Goal: Task Accomplishment & Management: Complete application form

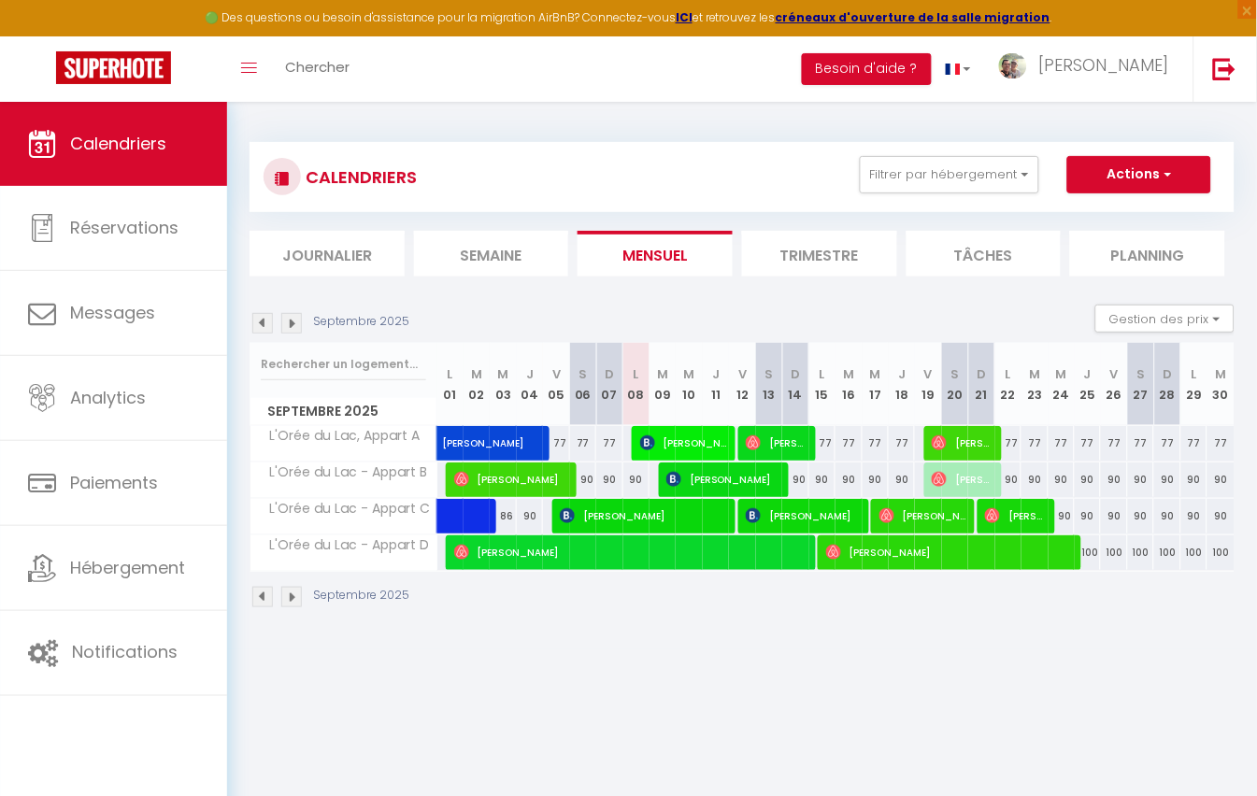
click at [835, 263] on li "Trimestre" at bounding box center [819, 254] width 155 height 46
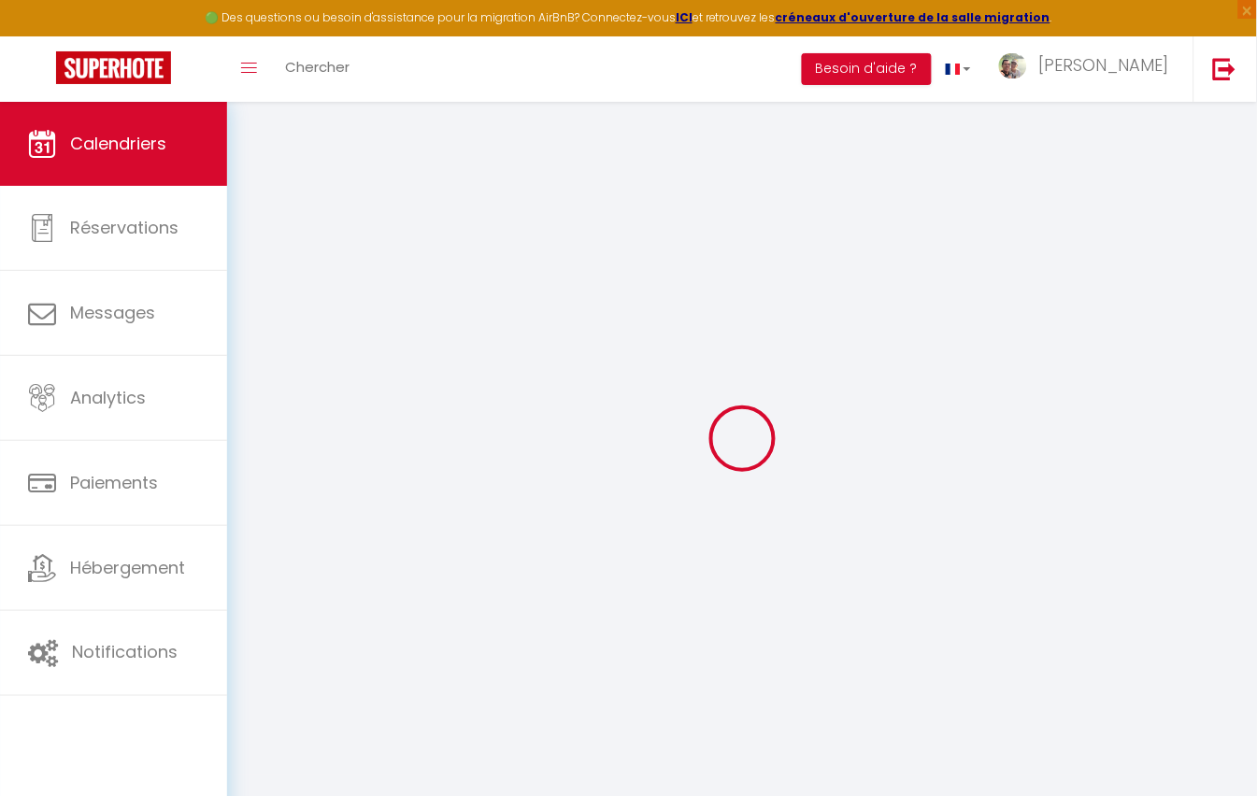
select select
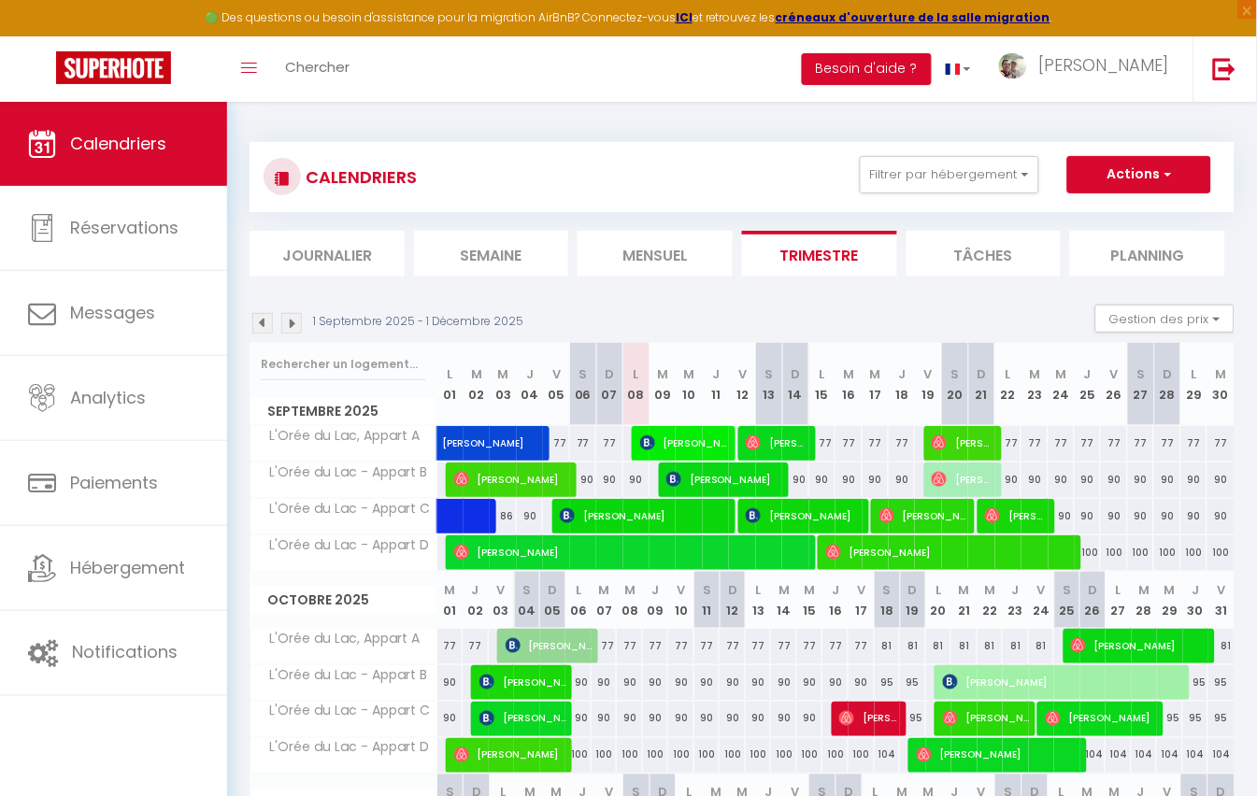
click at [881, 707] on span "[PERSON_NAME]" at bounding box center [869, 719] width 61 height 36
select select "OK"
select select "0"
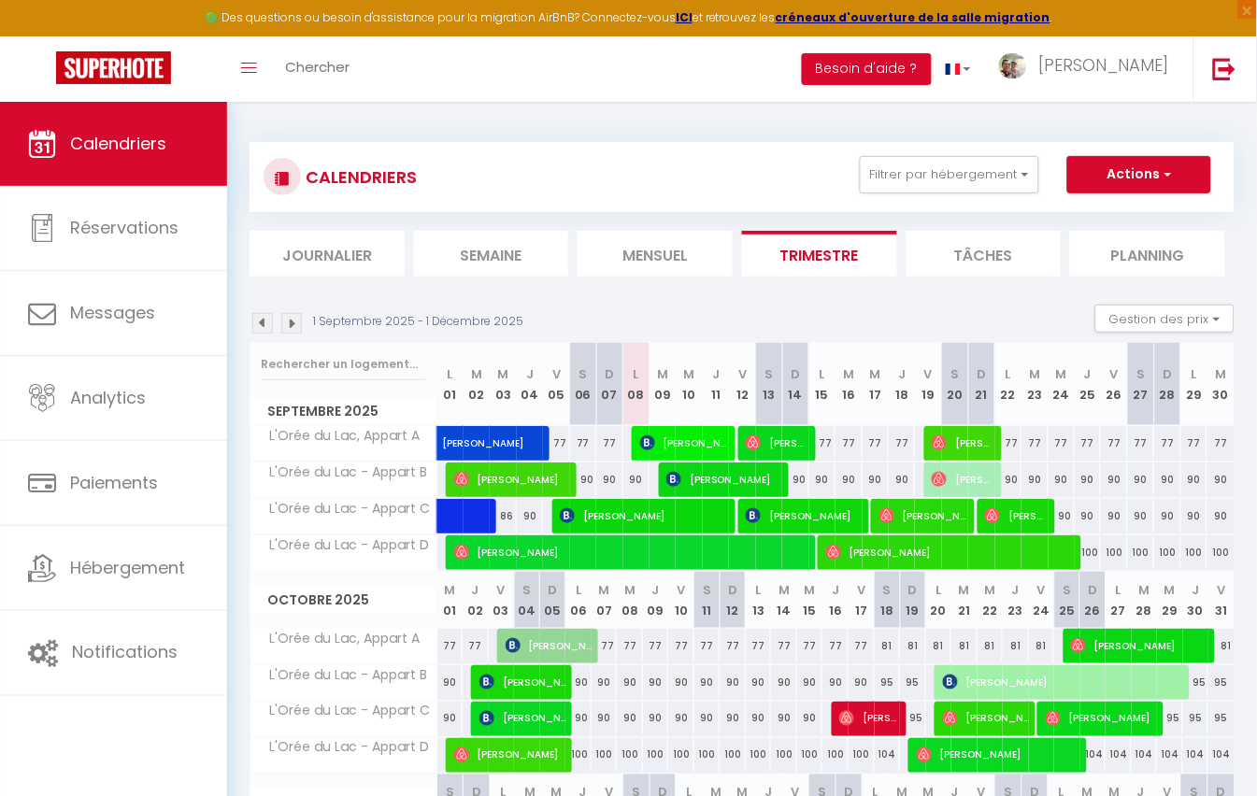
select select "1"
select select
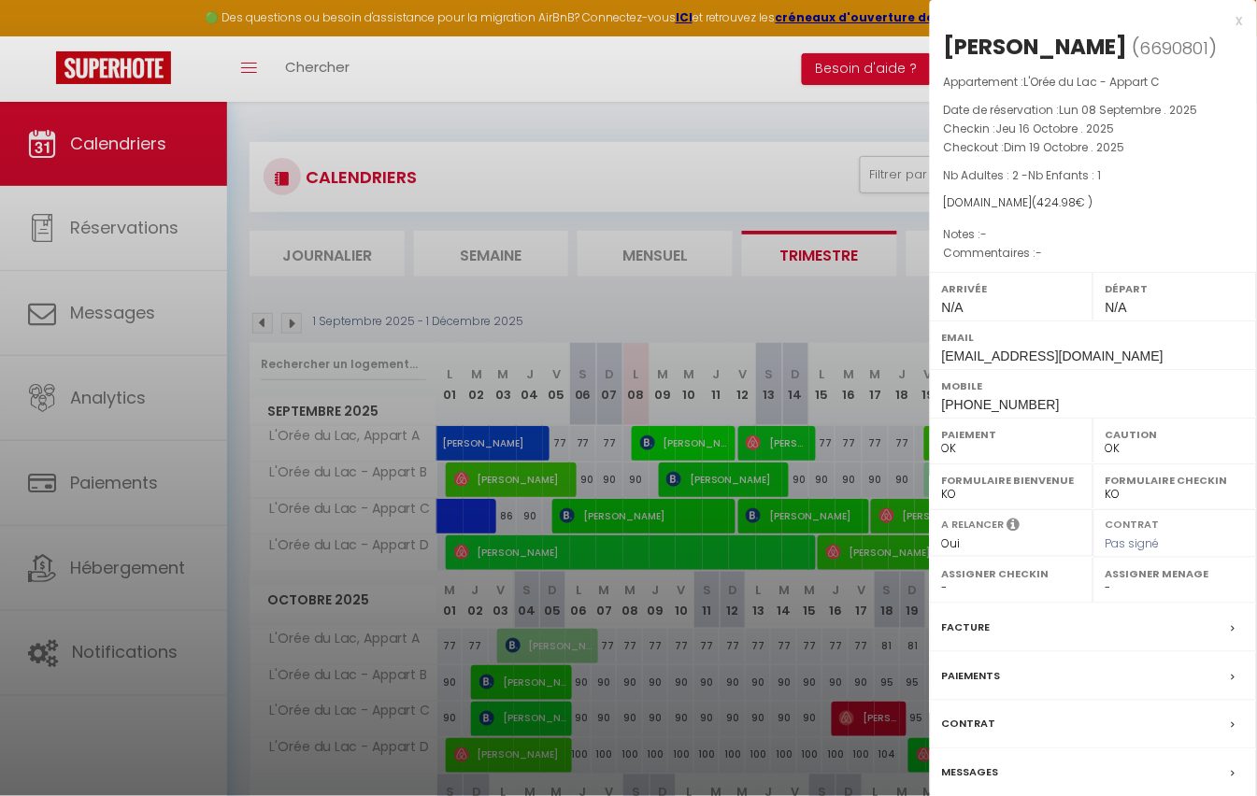
click at [1053, 253] on p "Commentaires : -" at bounding box center [1093, 253] width 299 height 19
click at [1044, 248] on p "Commentaires : -" at bounding box center [1093, 253] width 299 height 19
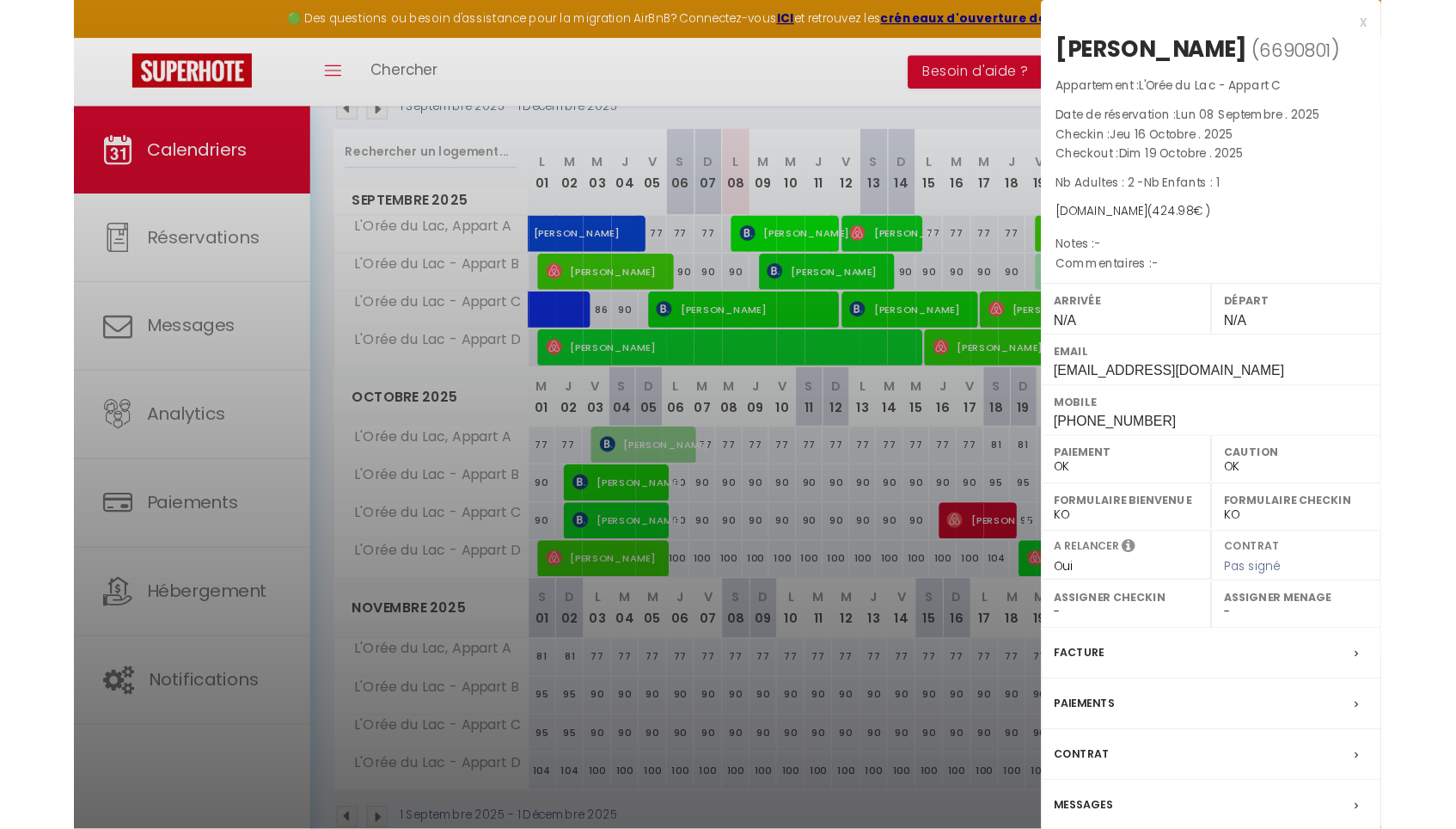
scroll to position [141, 0]
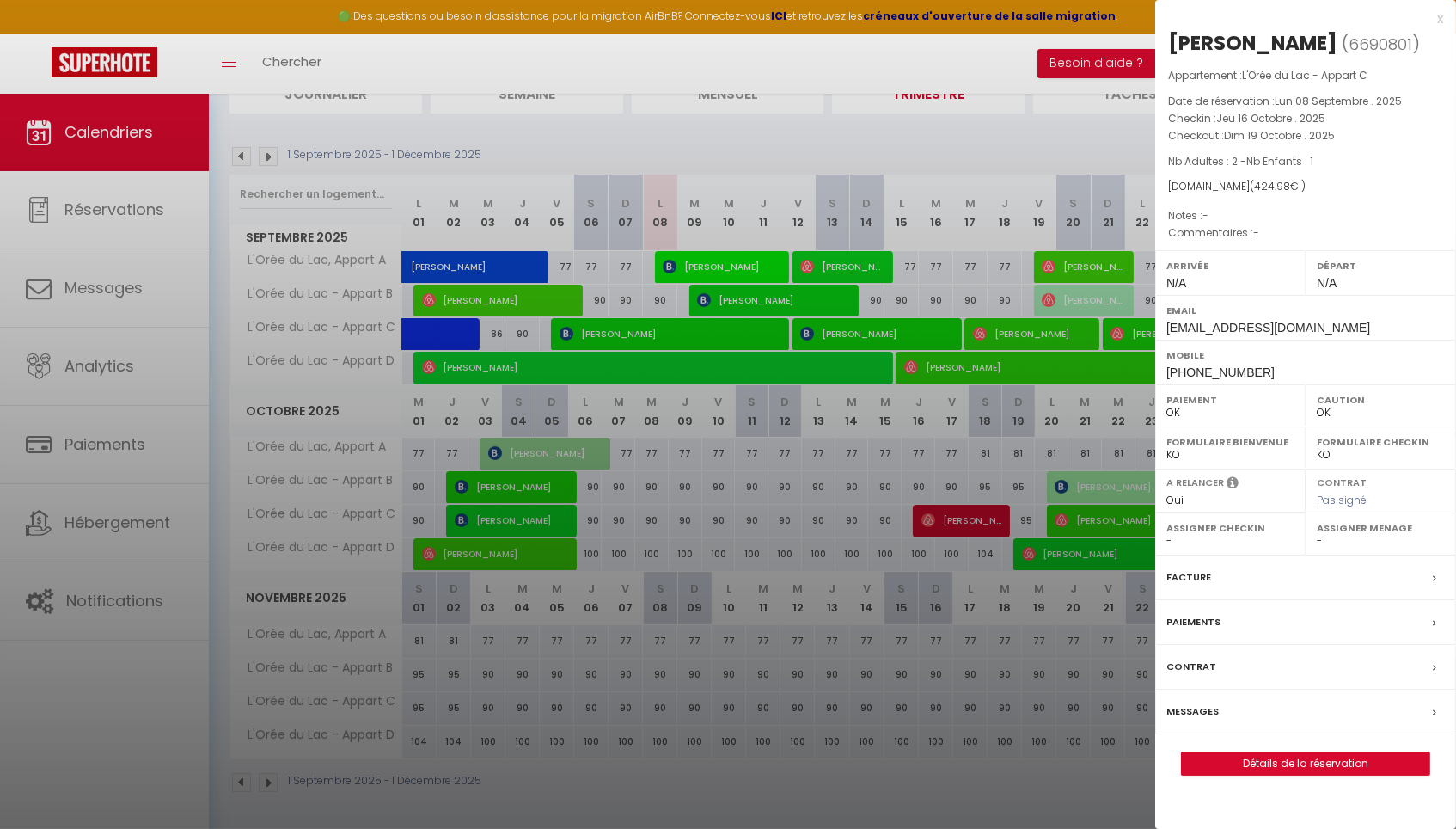
click at [1155, 731] on link "Détails de la réservation" at bounding box center [1305, 764] width 247 height 22
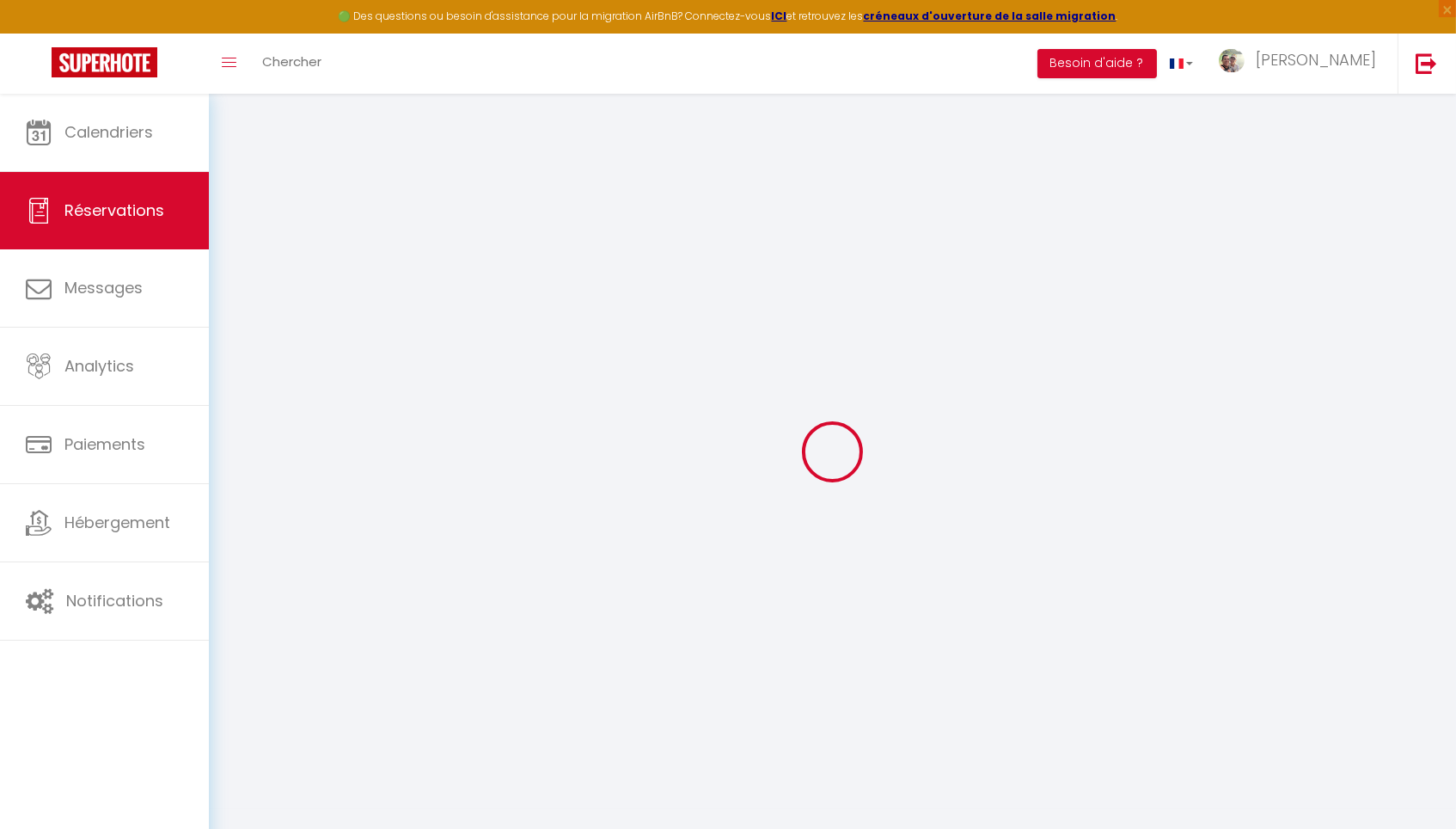
type input "[PERSON_NAME]"
type input "Demoulin"
type input "[EMAIL_ADDRESS][DOMAIN_NAME]"
type input "[PHONE_NUMBER]"
select select
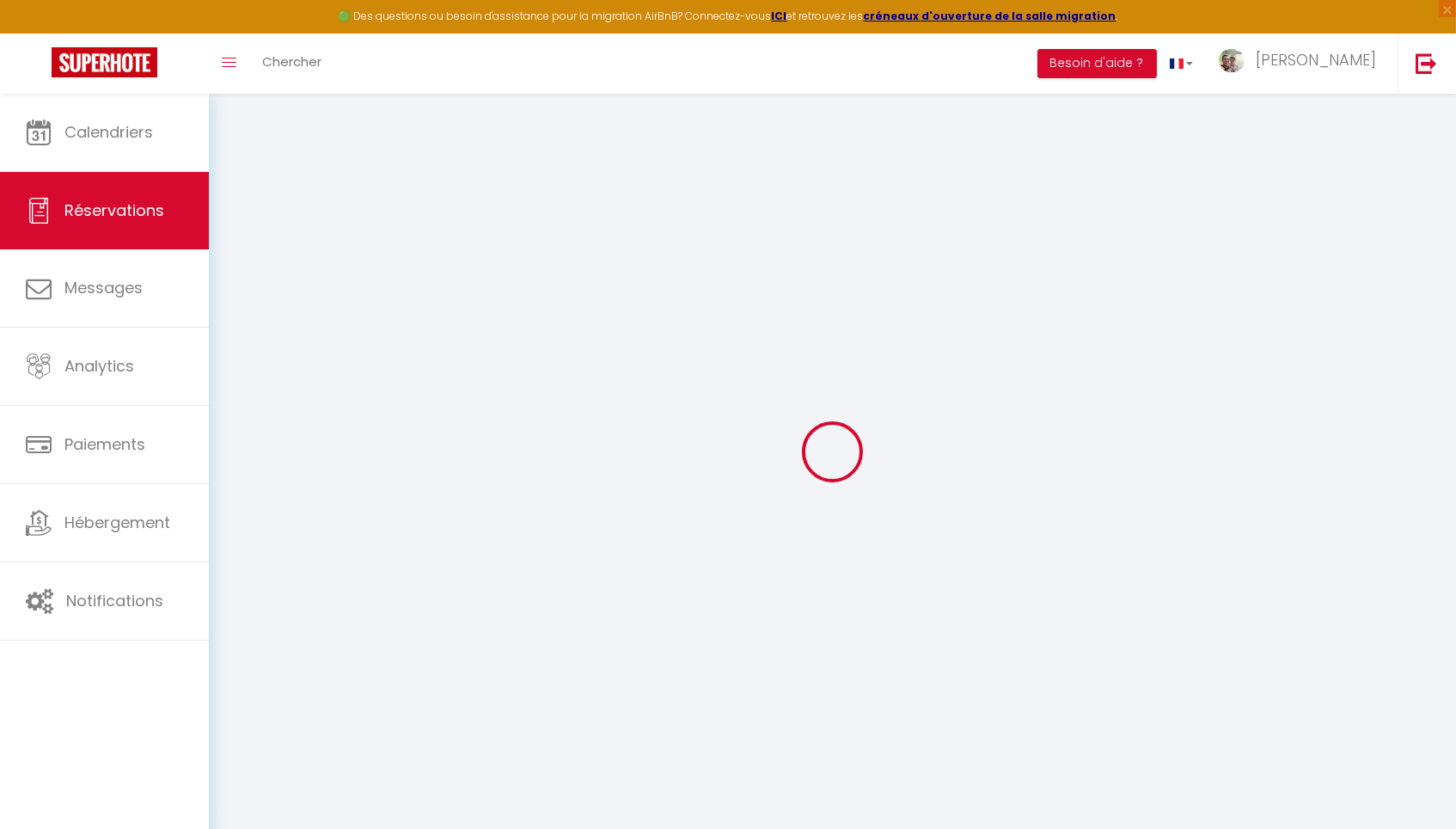
type input "74.88"
select select "59344"
select select "1"
select select
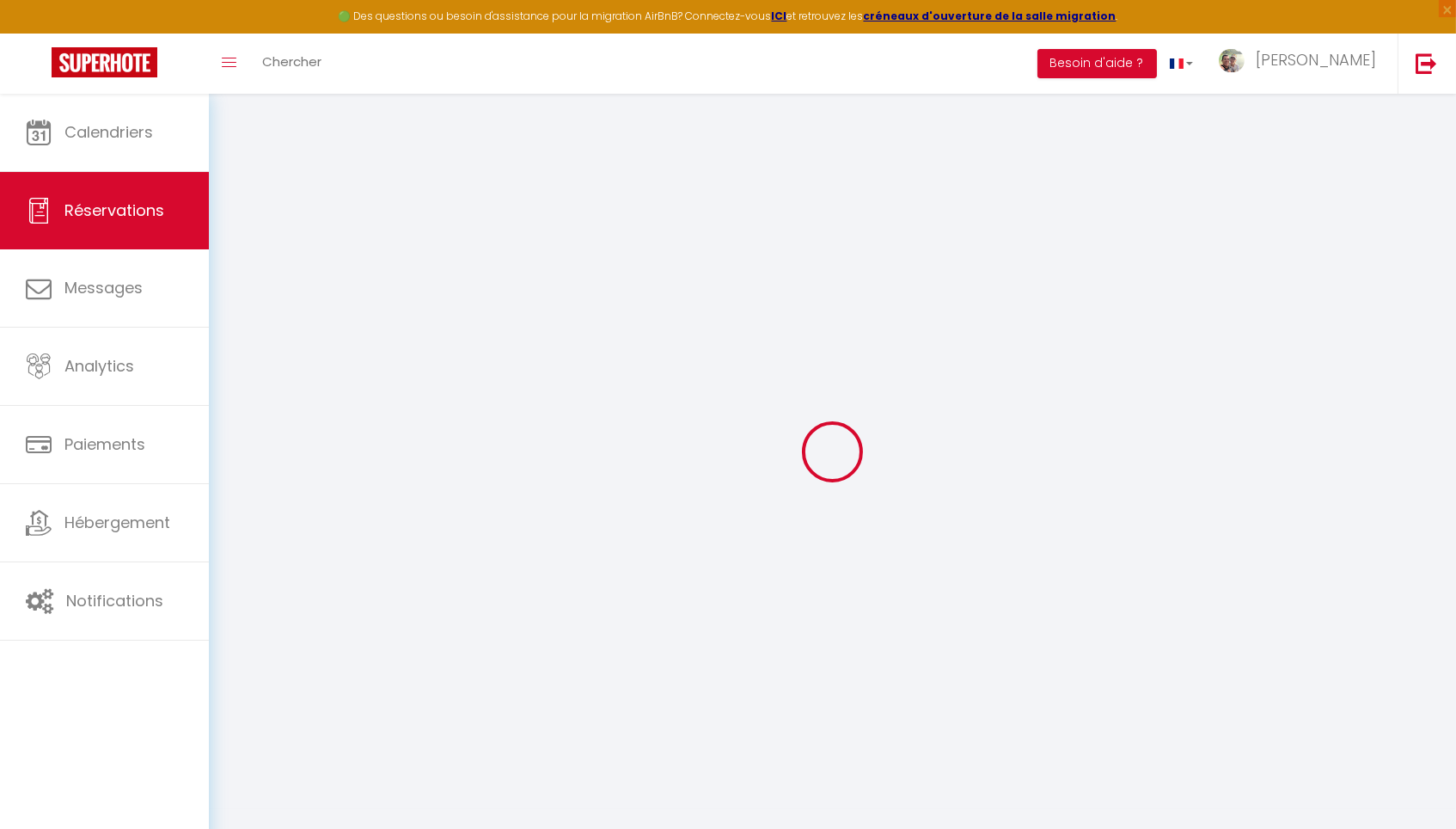
type input "2"
type input "1"
select select "12"
select select
type input "336"
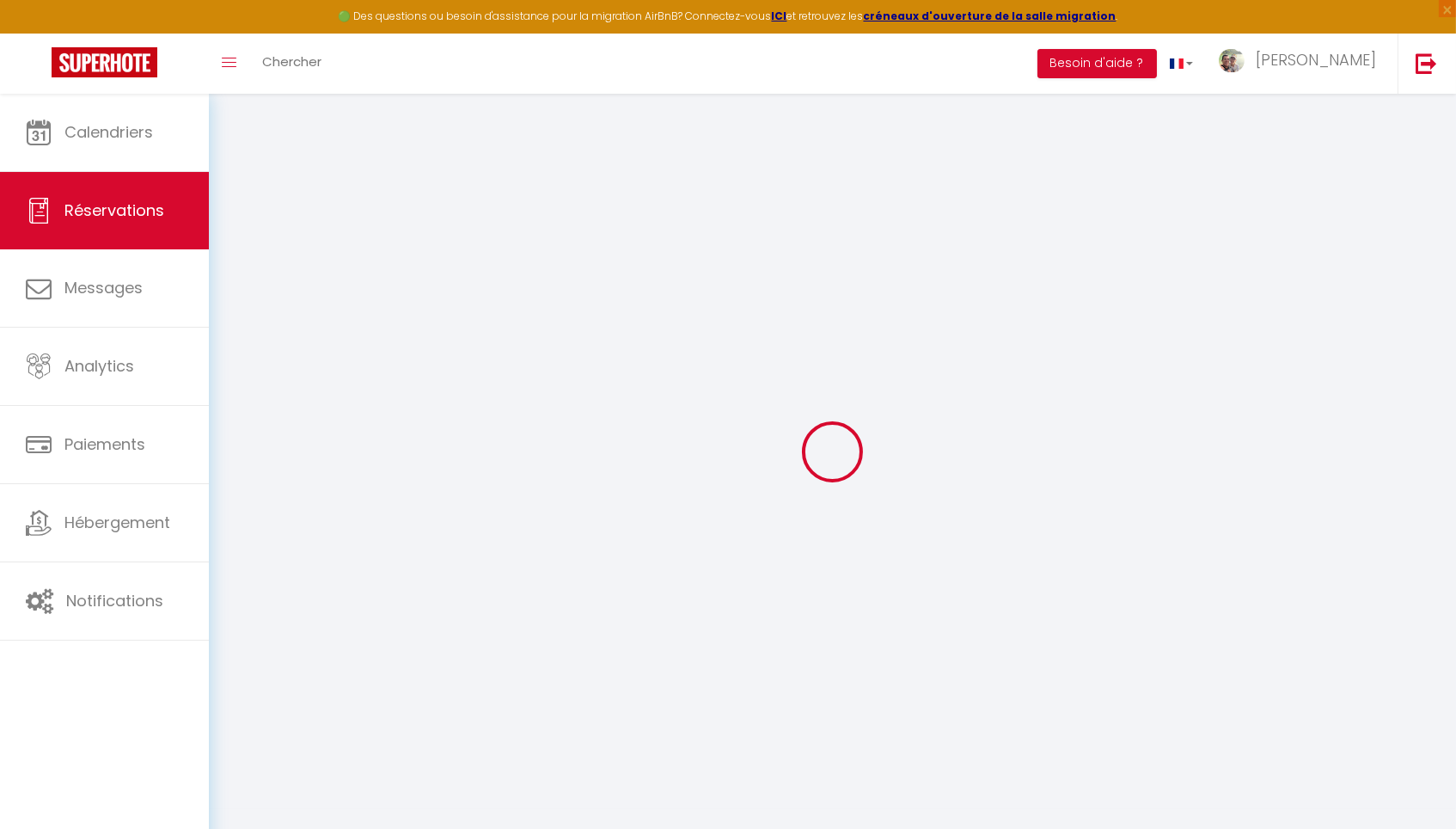
checkbox input "false"
type input "0"
select select "1"
type input "0"
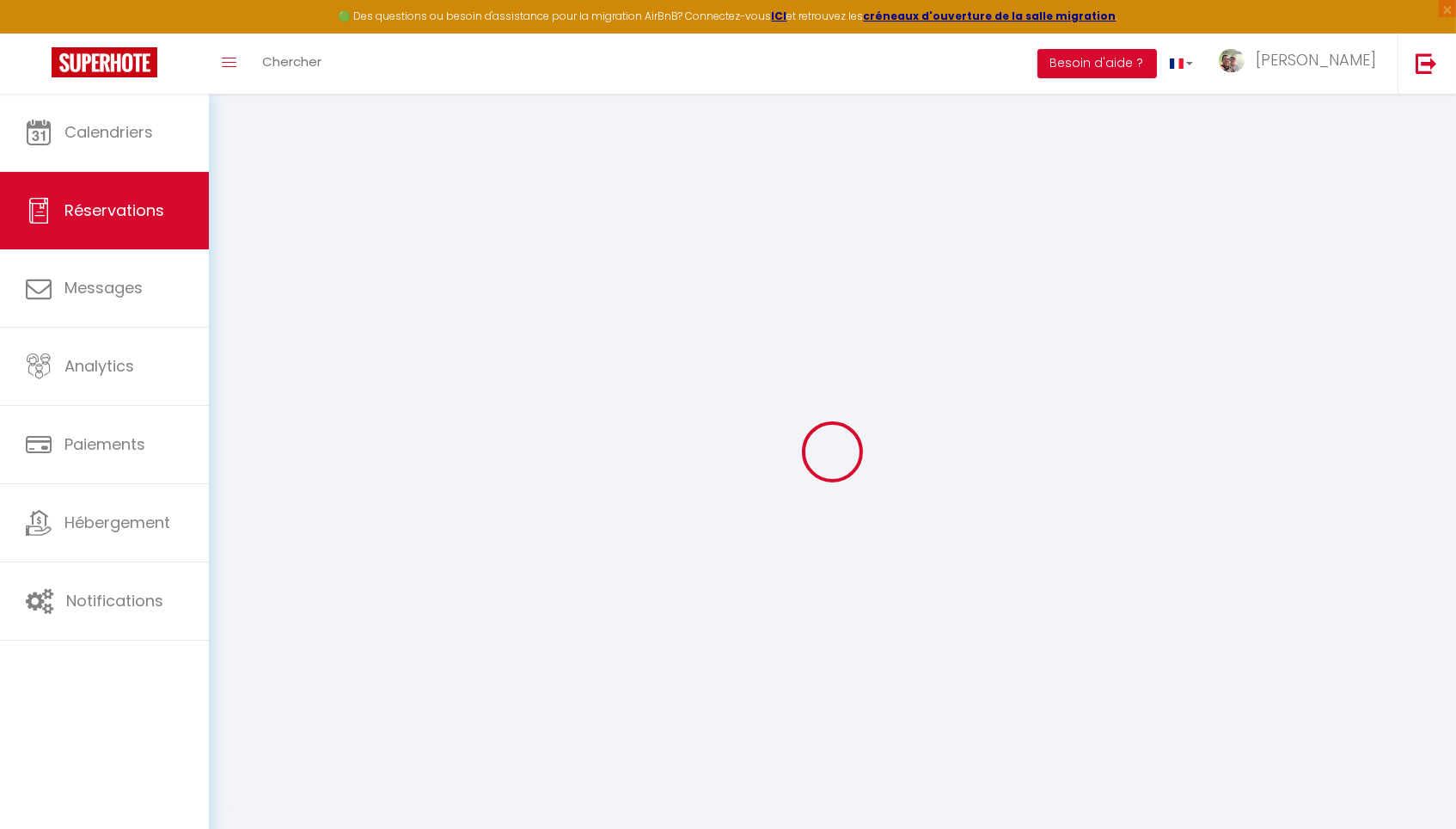
type input "0"
select select
select select "15"
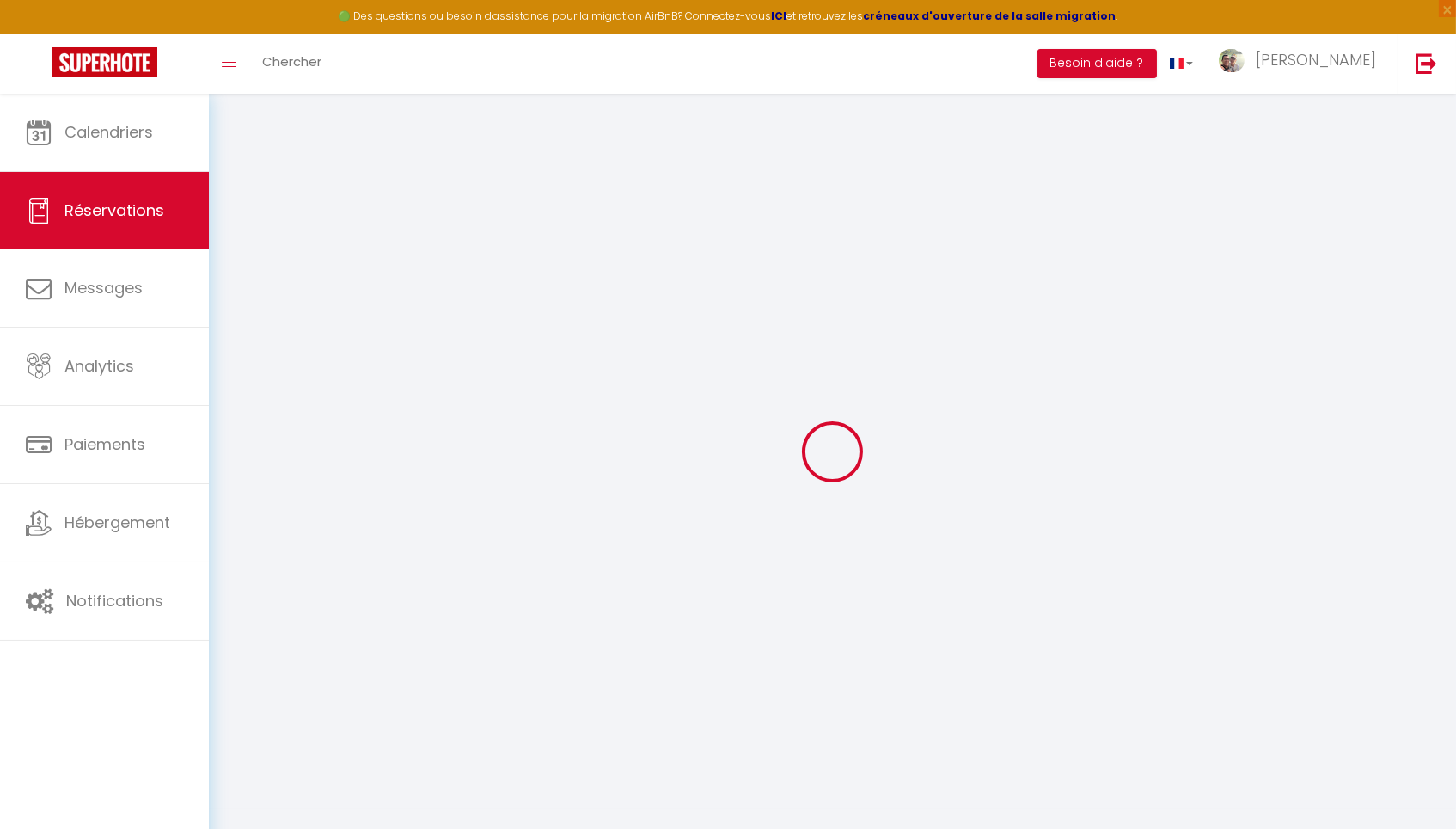
checkbox input "false"
select select
checkbox input "false"
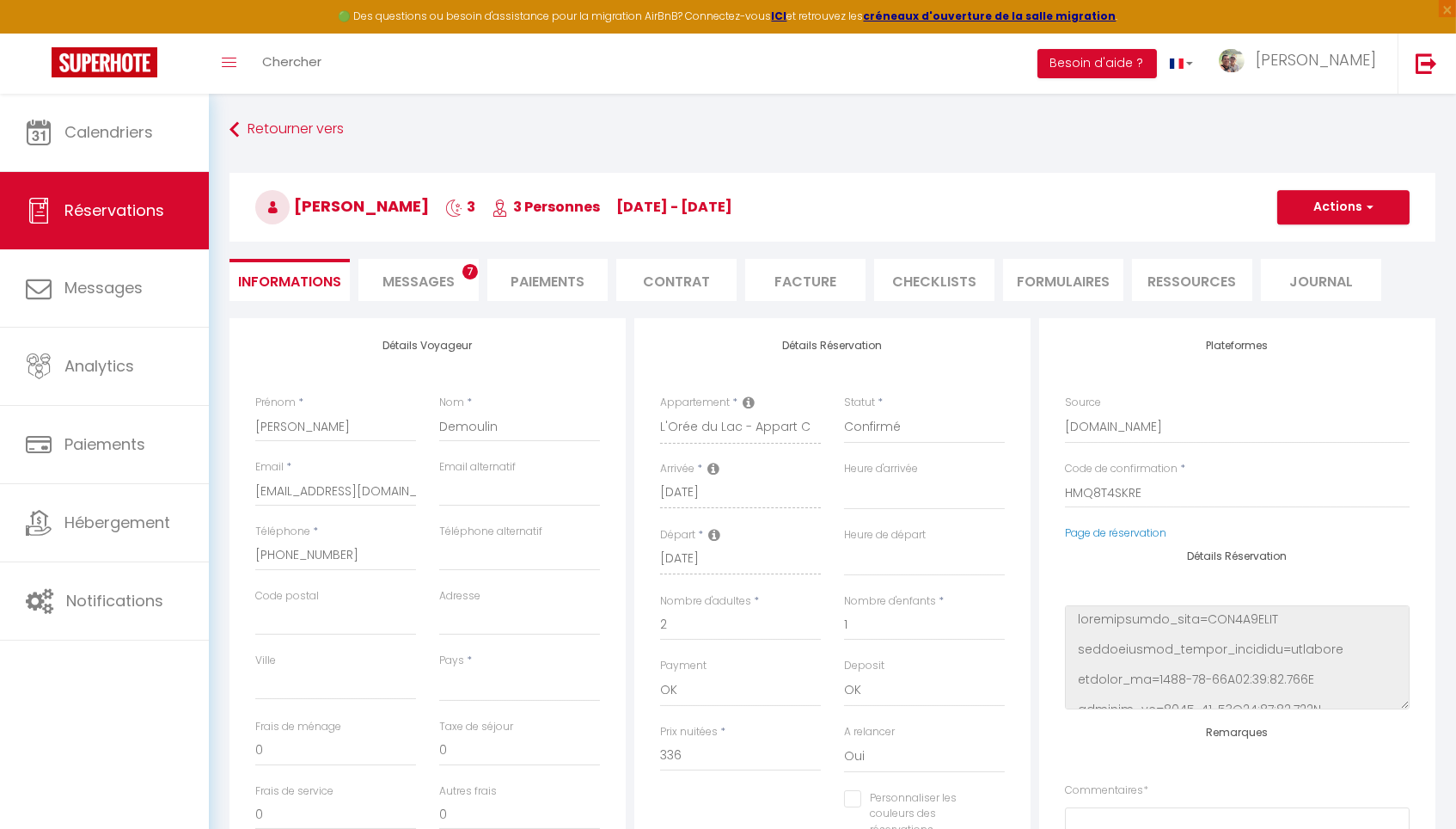
select select
checkbox input "false"
select select
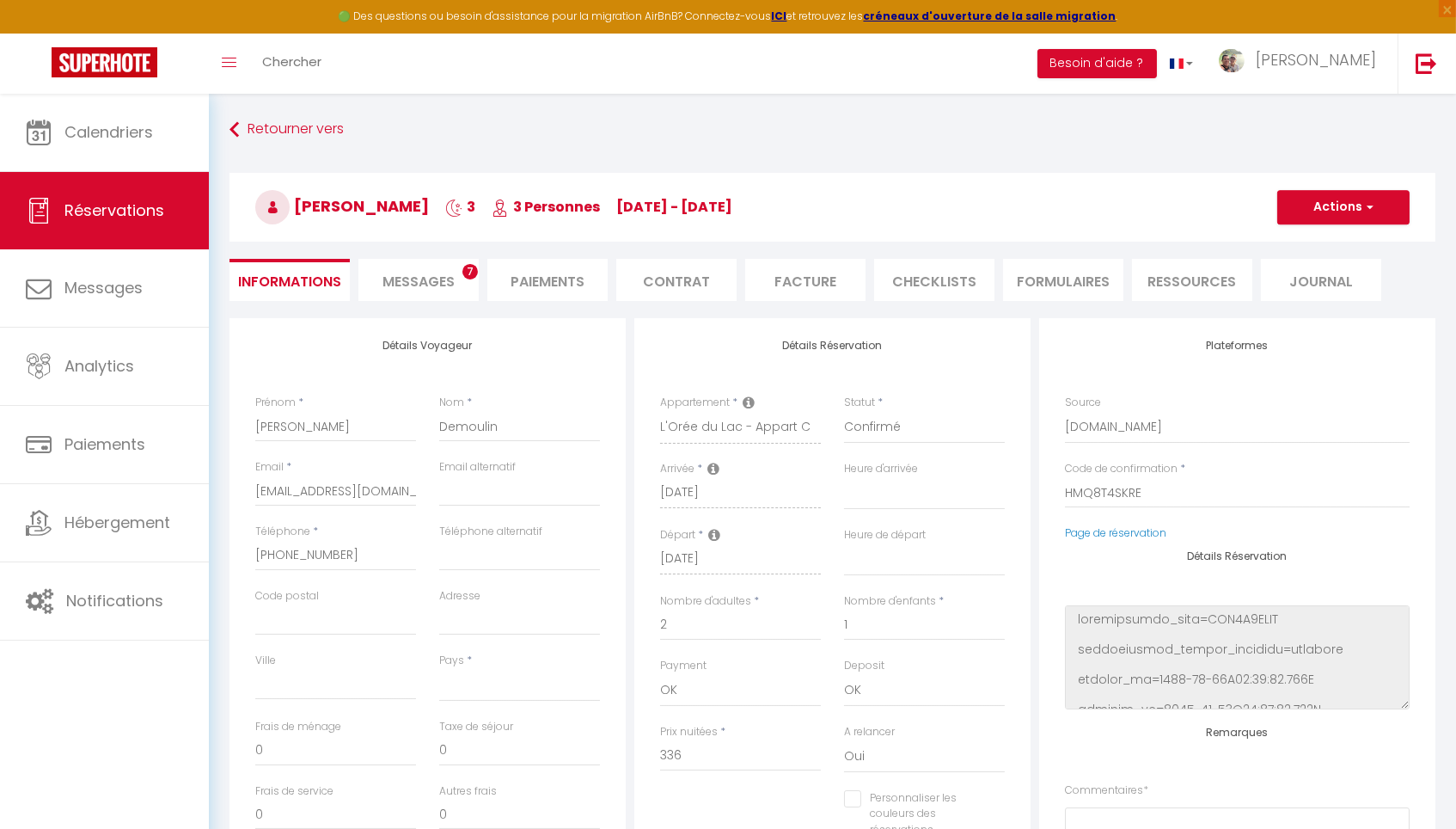
type input "80"
type input "8.98"
select select
checkbox input "false"
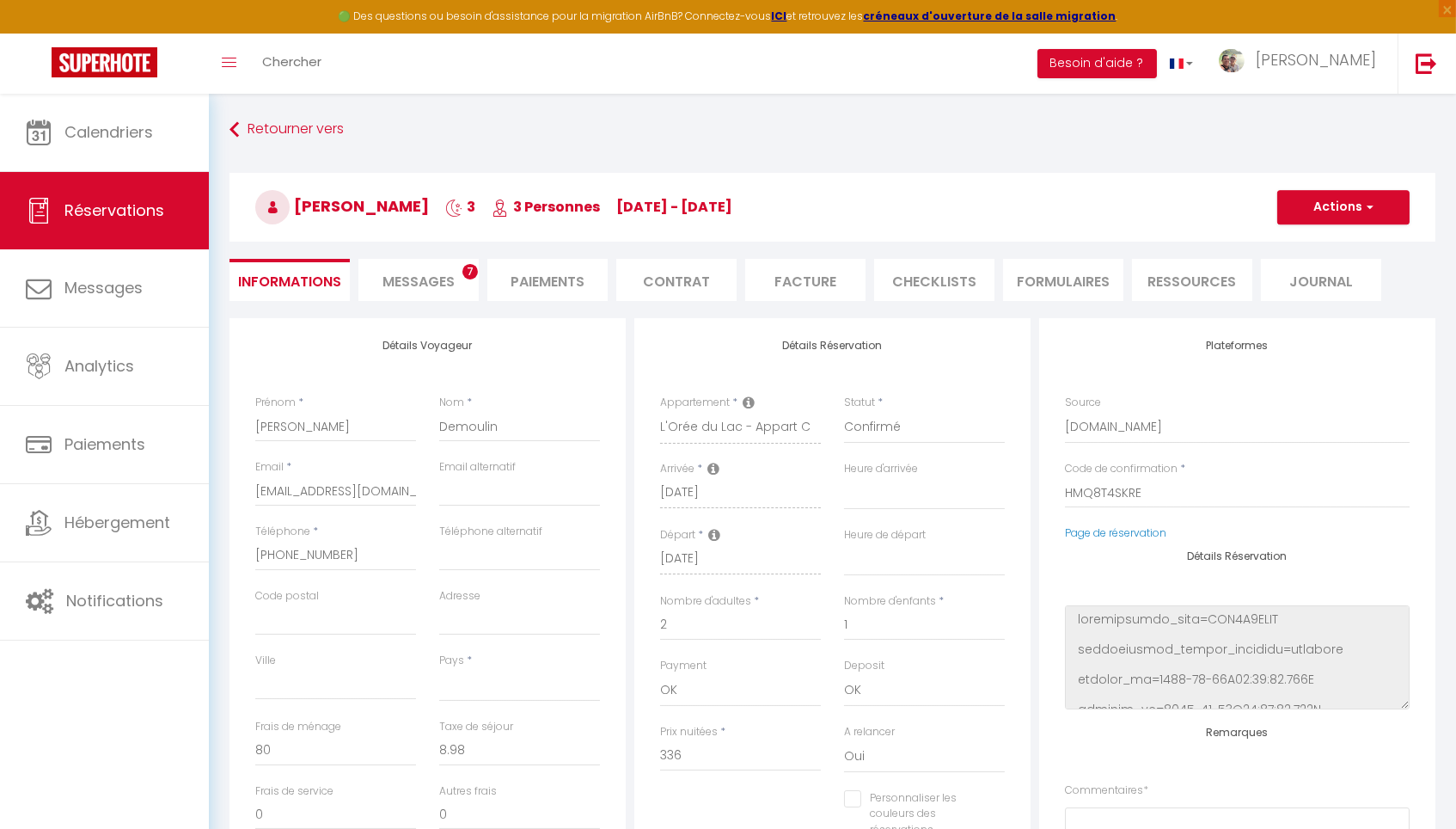
select select
checkbox input "false"
select select
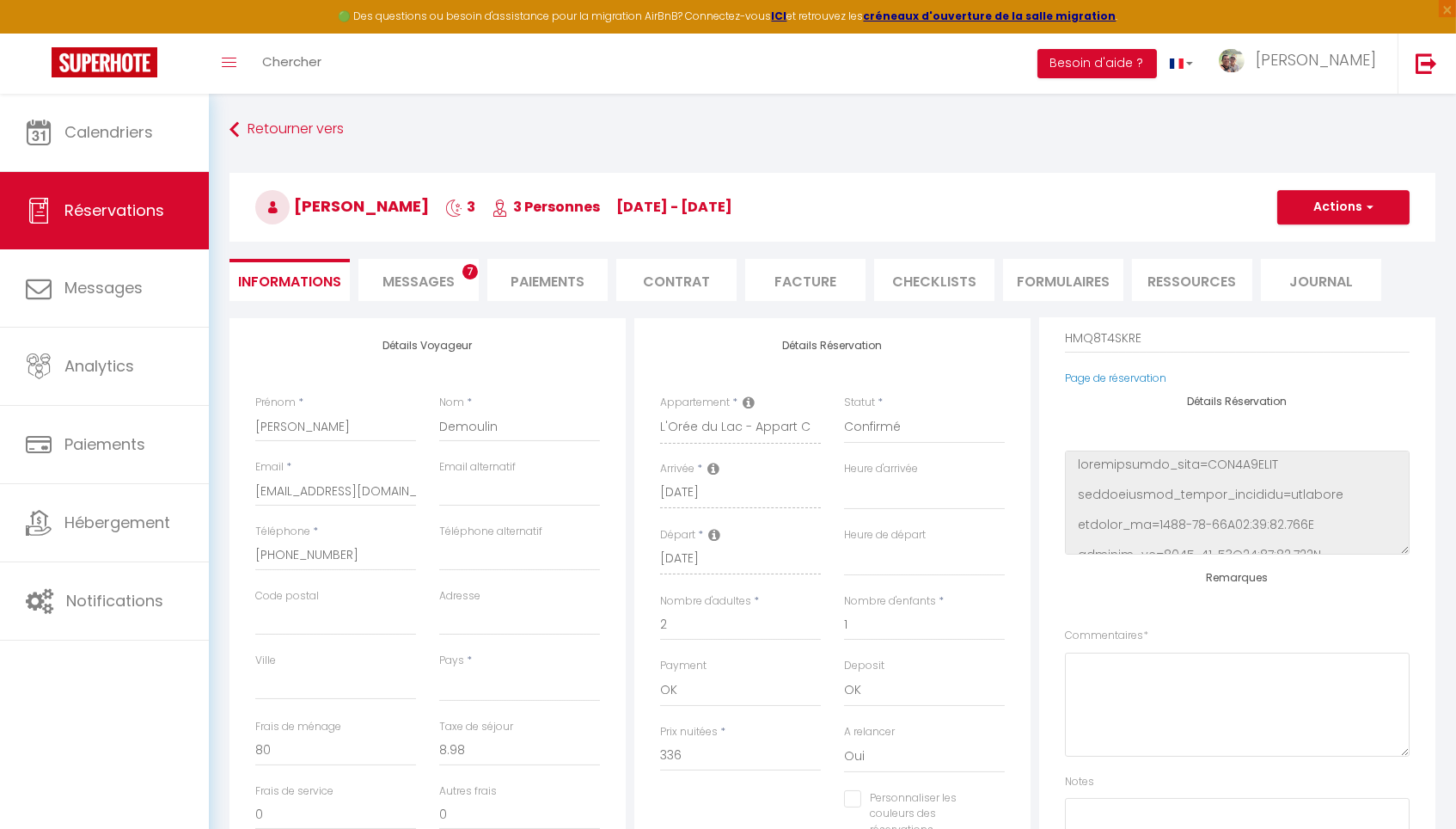
scroll to position [156, 0]
click at [1115, 703] on textarea at bounding box center [1237, 702] width 345 height 104
click at [1084, 680] on textarea "4 pers : 1 couple + 1 enfant + 1 bébé = [PERSON_NAME]" at bounding box center [1237, 702] width 345 height 104
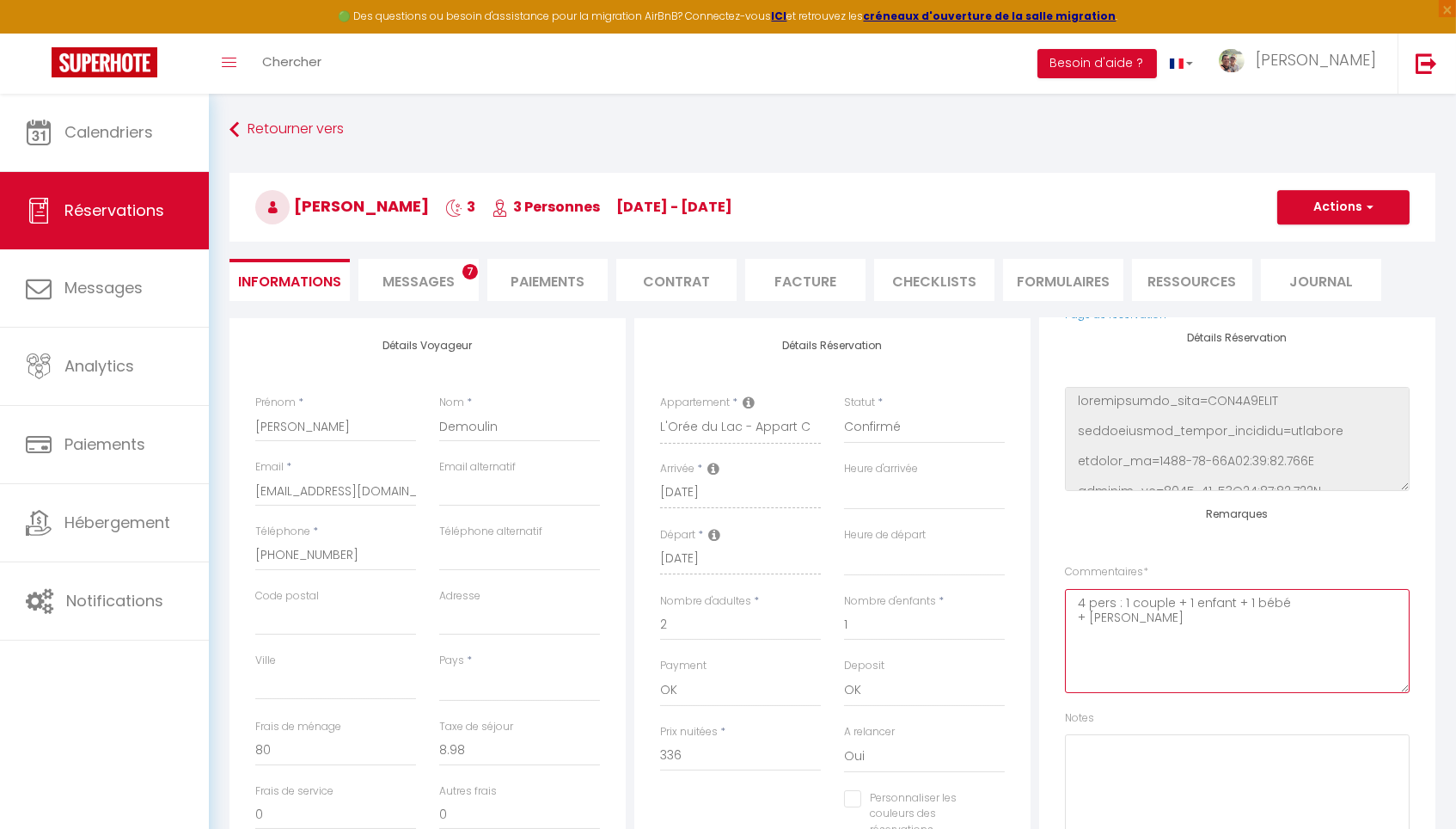
scroll to position [218, 0]
type textarea "4 pers : 1 couple + 1 enfant + 1 bébé + [PERSON_NAME]"
click at [845, 731] on input "Personnaliser les couleurs des réservations" at bounding box center [913, 799] width 139 height 17
checkbox input "true"
select select
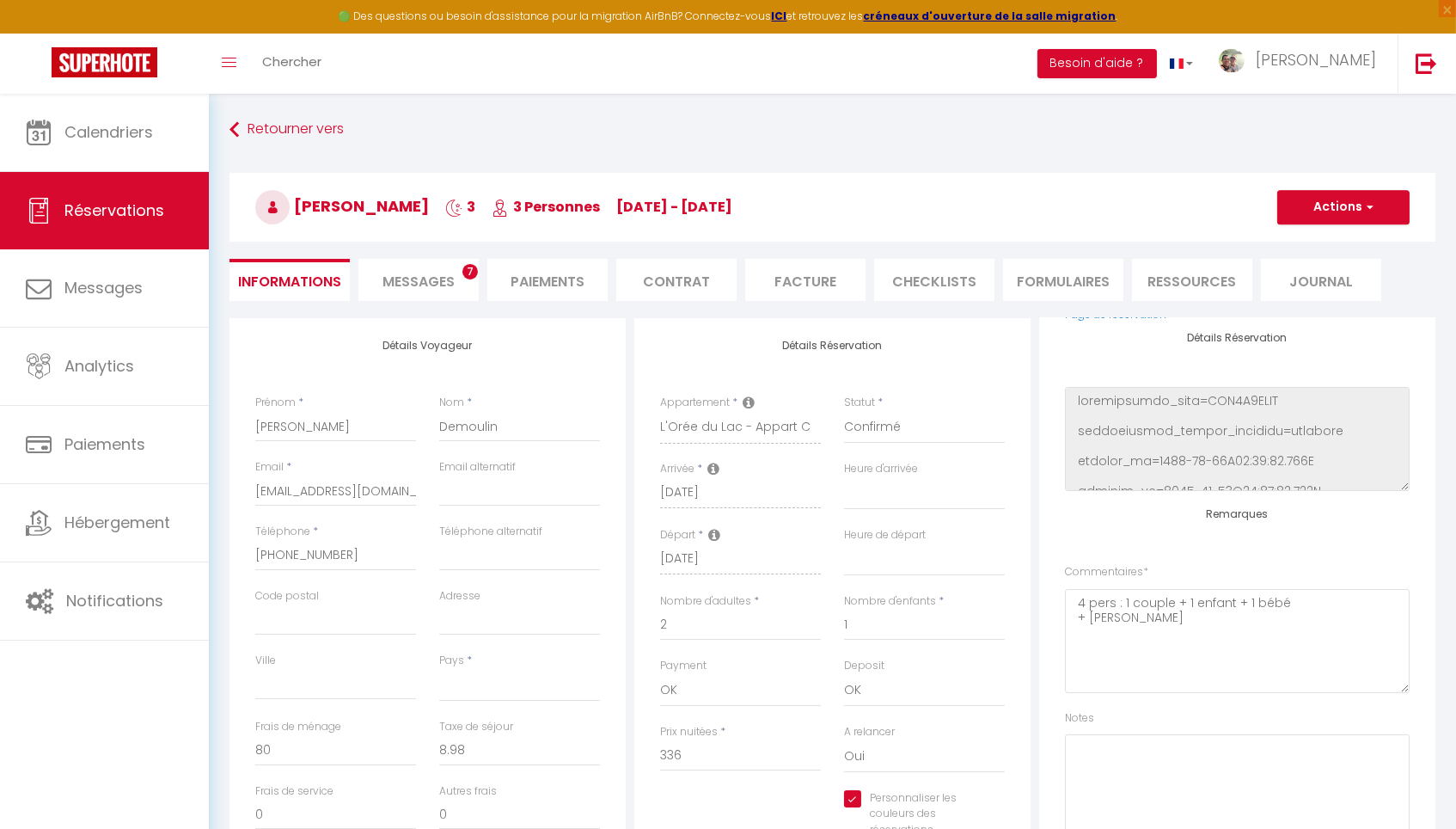
select select
click at [999, 731] on span at bounding box center [998, 812] width 14 height 14
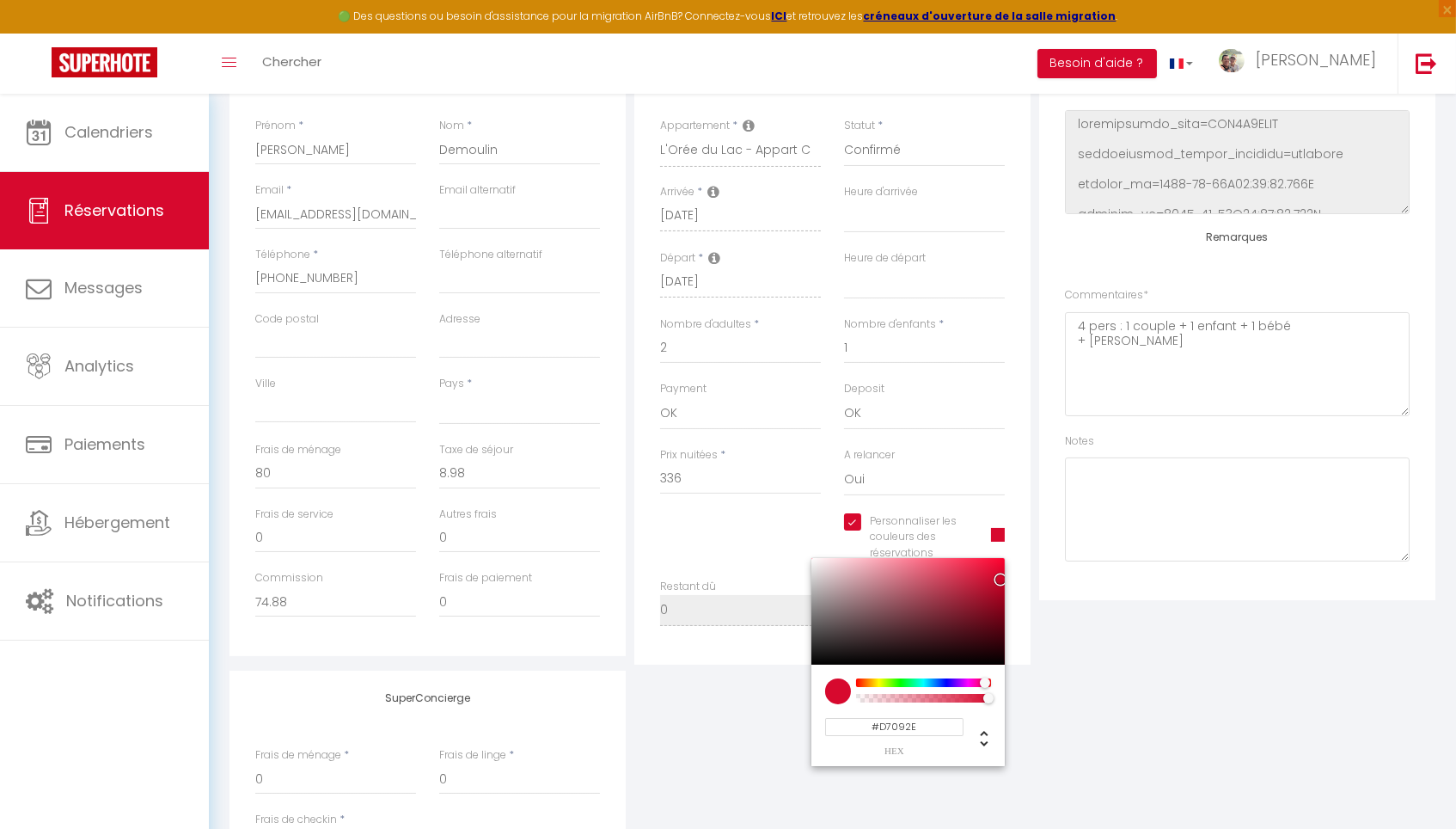
scroll to position [414, 0]
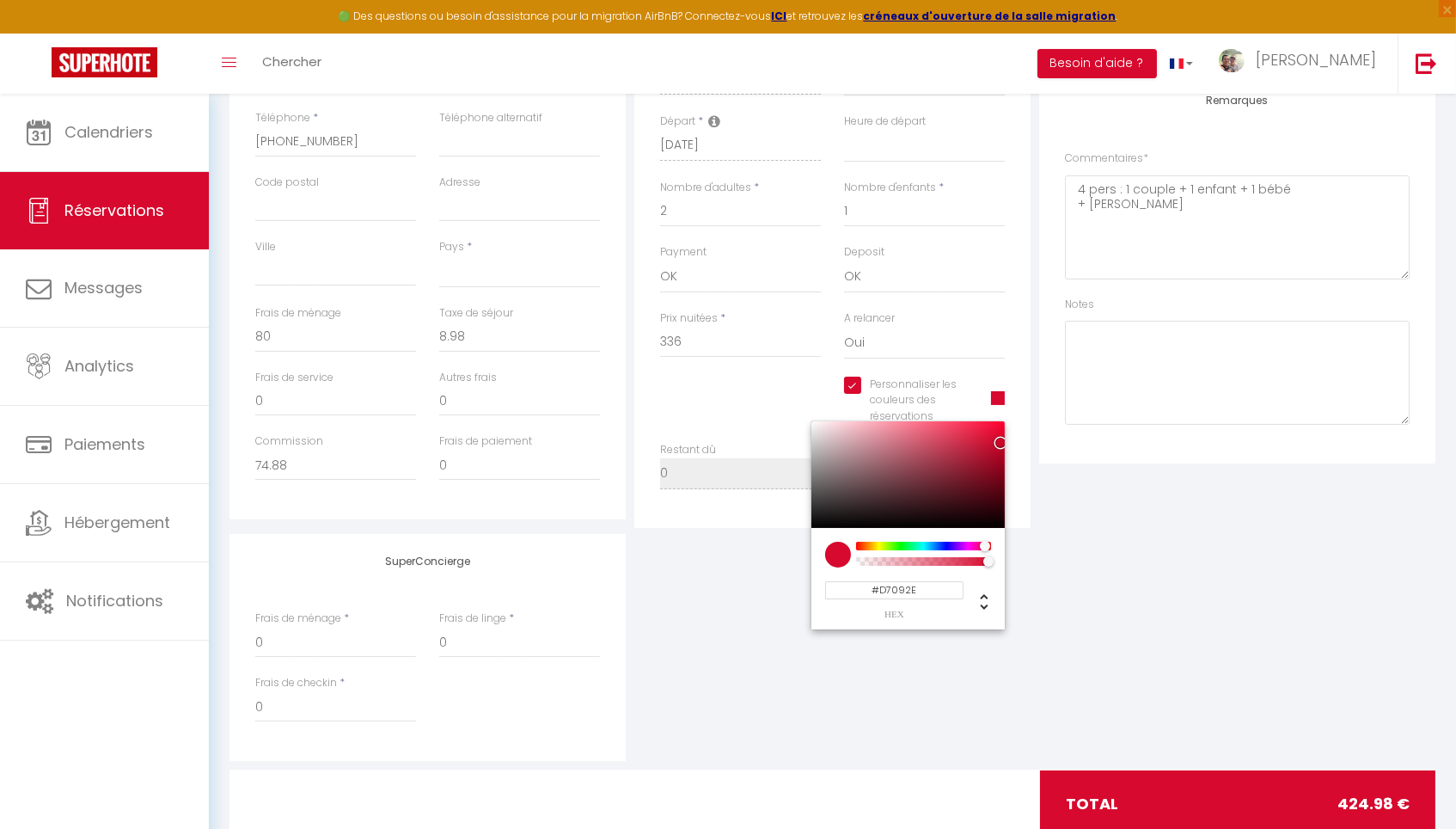
click at [861, 443] on div at bounding box center [908, 475] width 193 height 107
select select
type input "#C7949D"
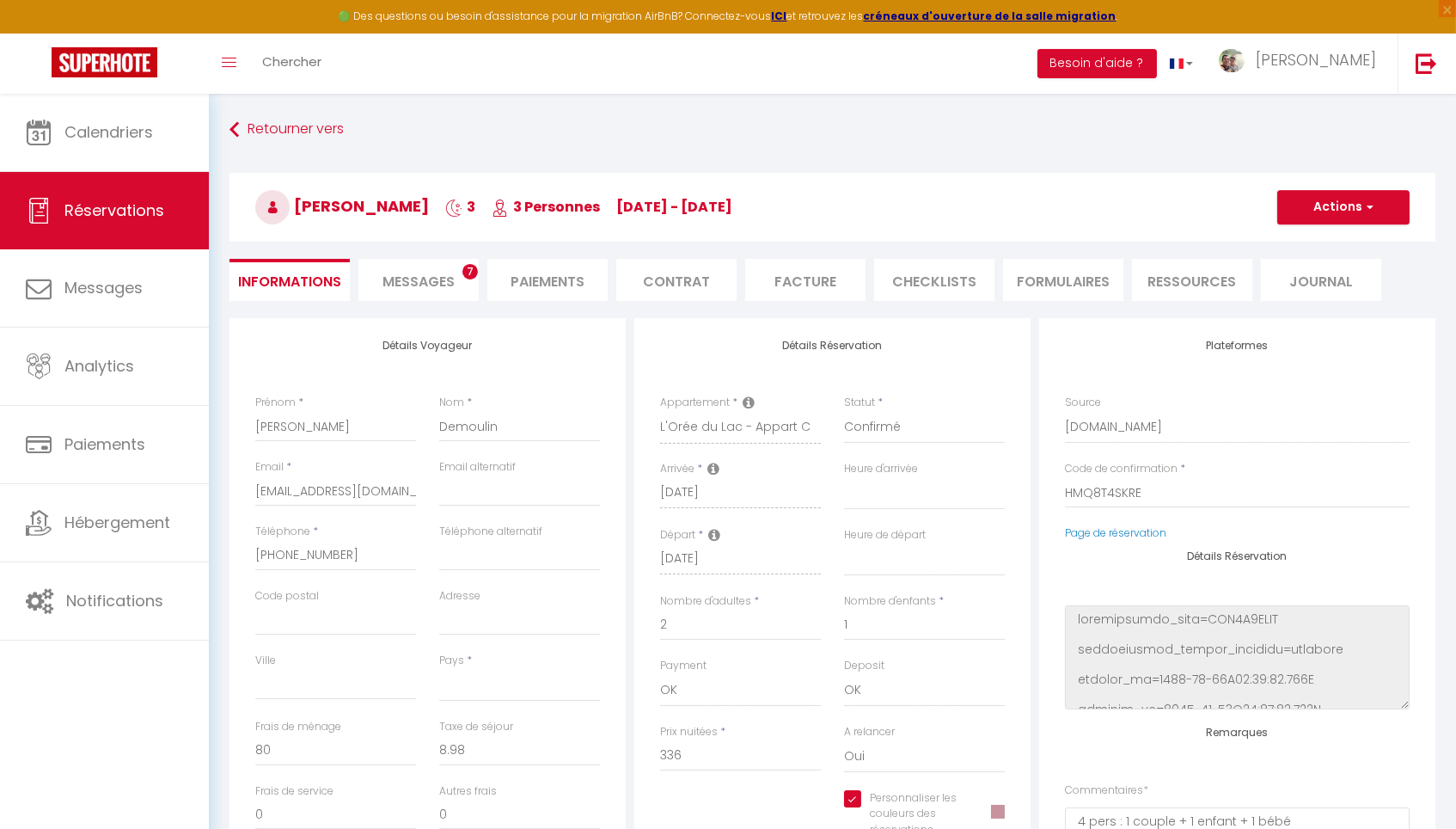
scroll to position [0, 0]
click at [1155, 218] on button "Actions" at bounding box center [1344, 207] width 132 height 34
click at [1155, 238] on link "Enregistrer" at bounding box center [1326, 245] width 136 height 22
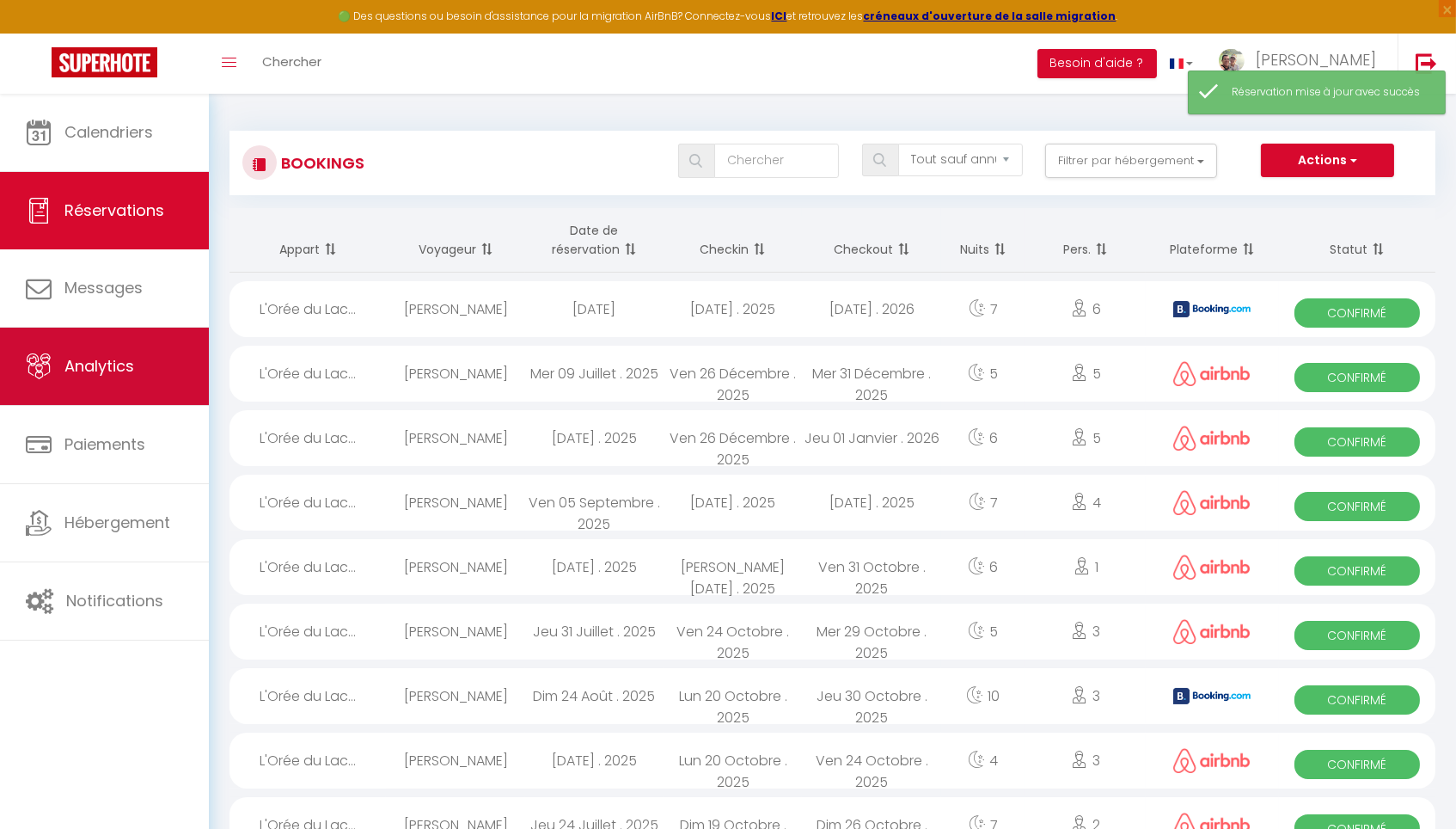
click at [163, 390] on link "Analytics" at bounding box center [104, 366] width 209 height 77
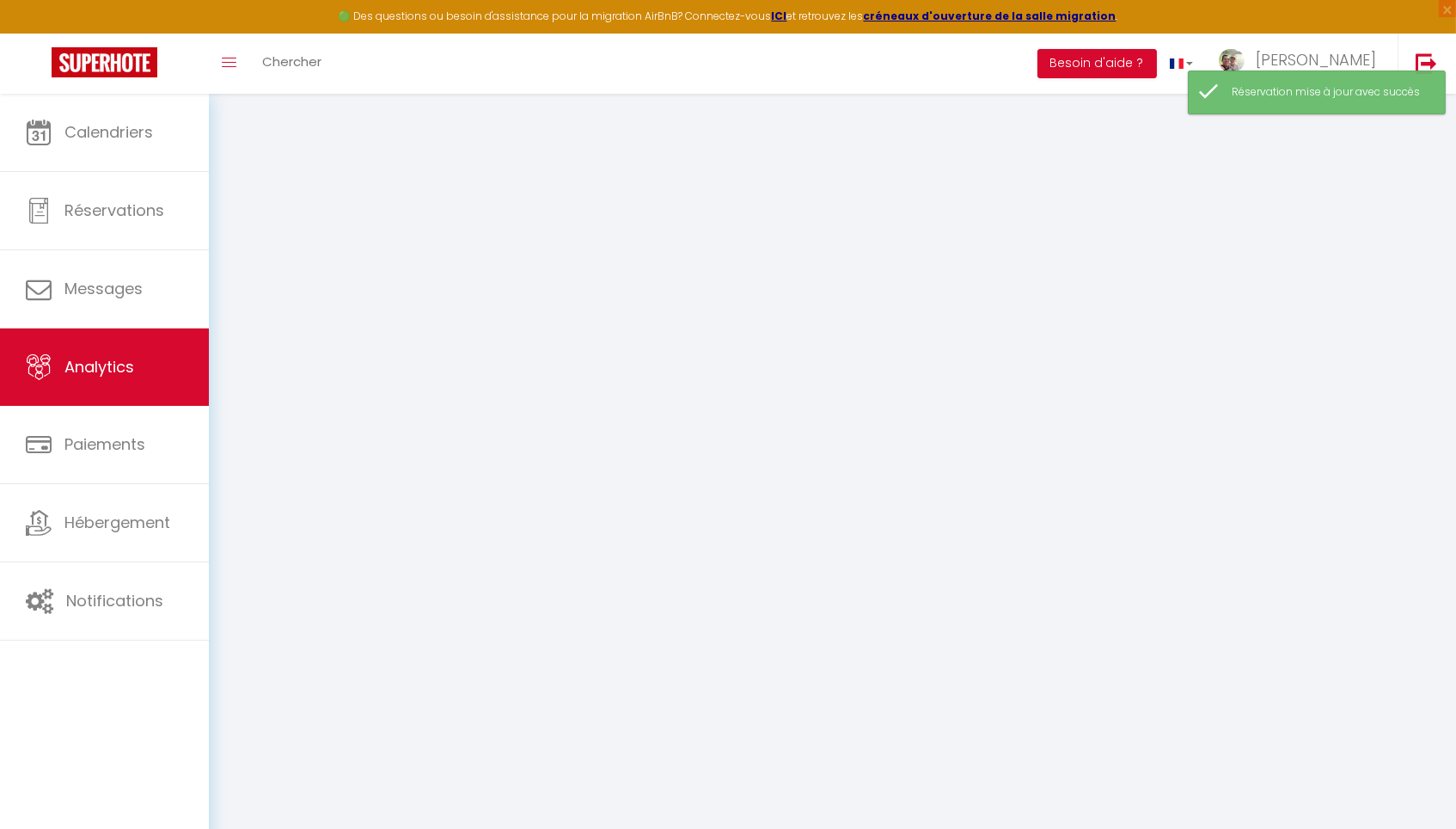
select select "2025"
select select "9"
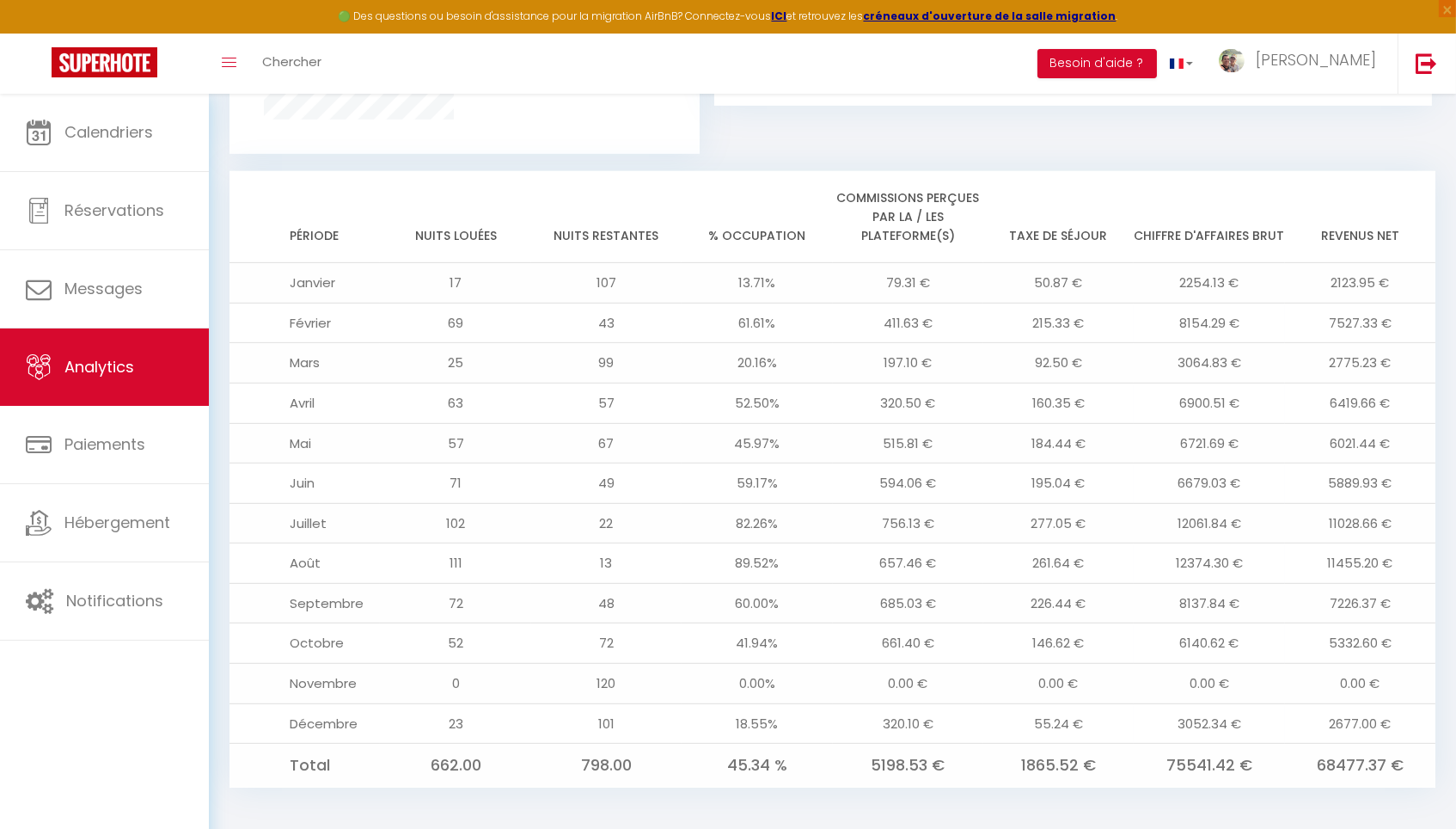
scroll to position [1322, 0]
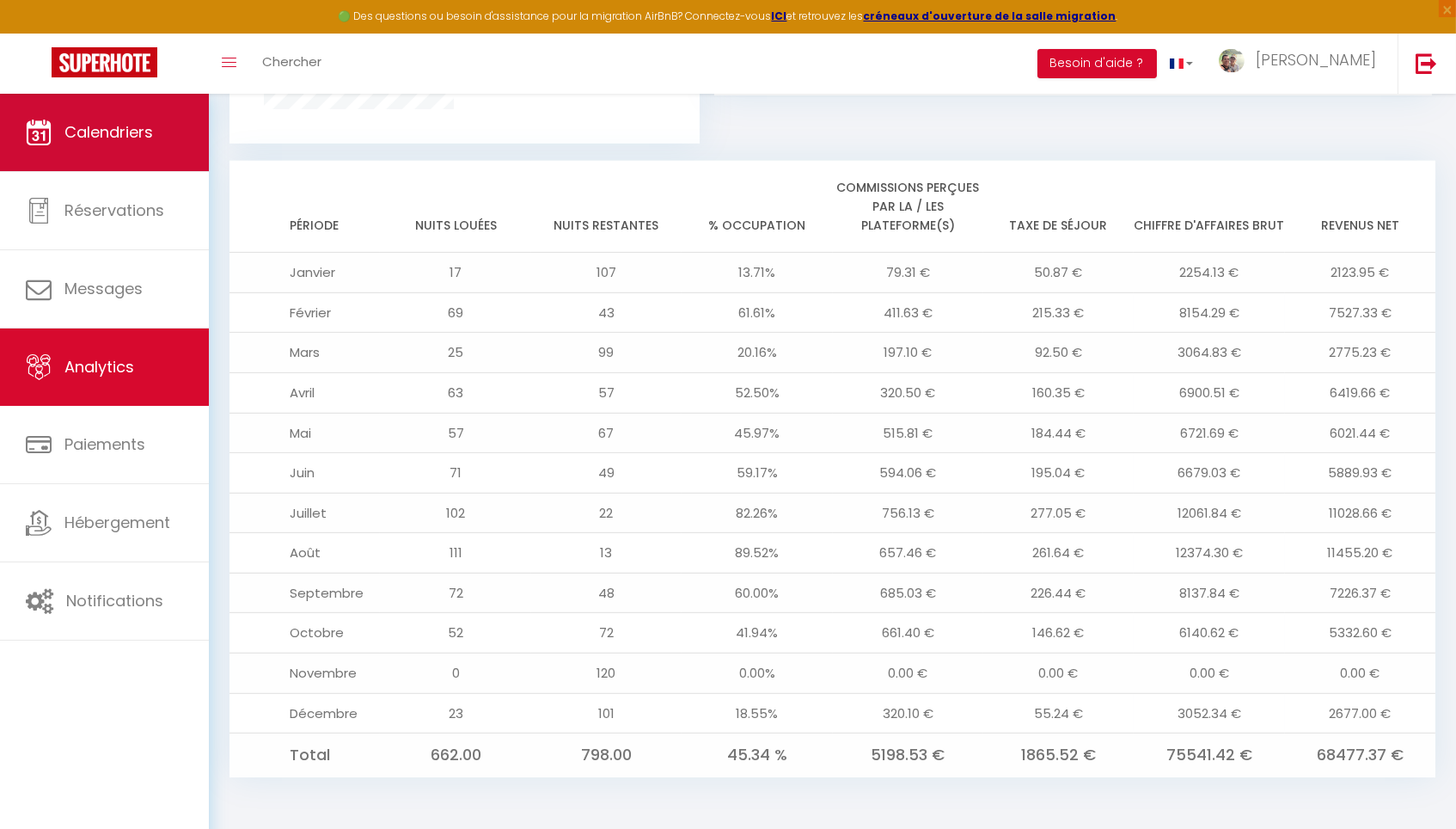
click at [152, 144] on link "Calendriers" at bounding box center [104, 132] width 209 height 77
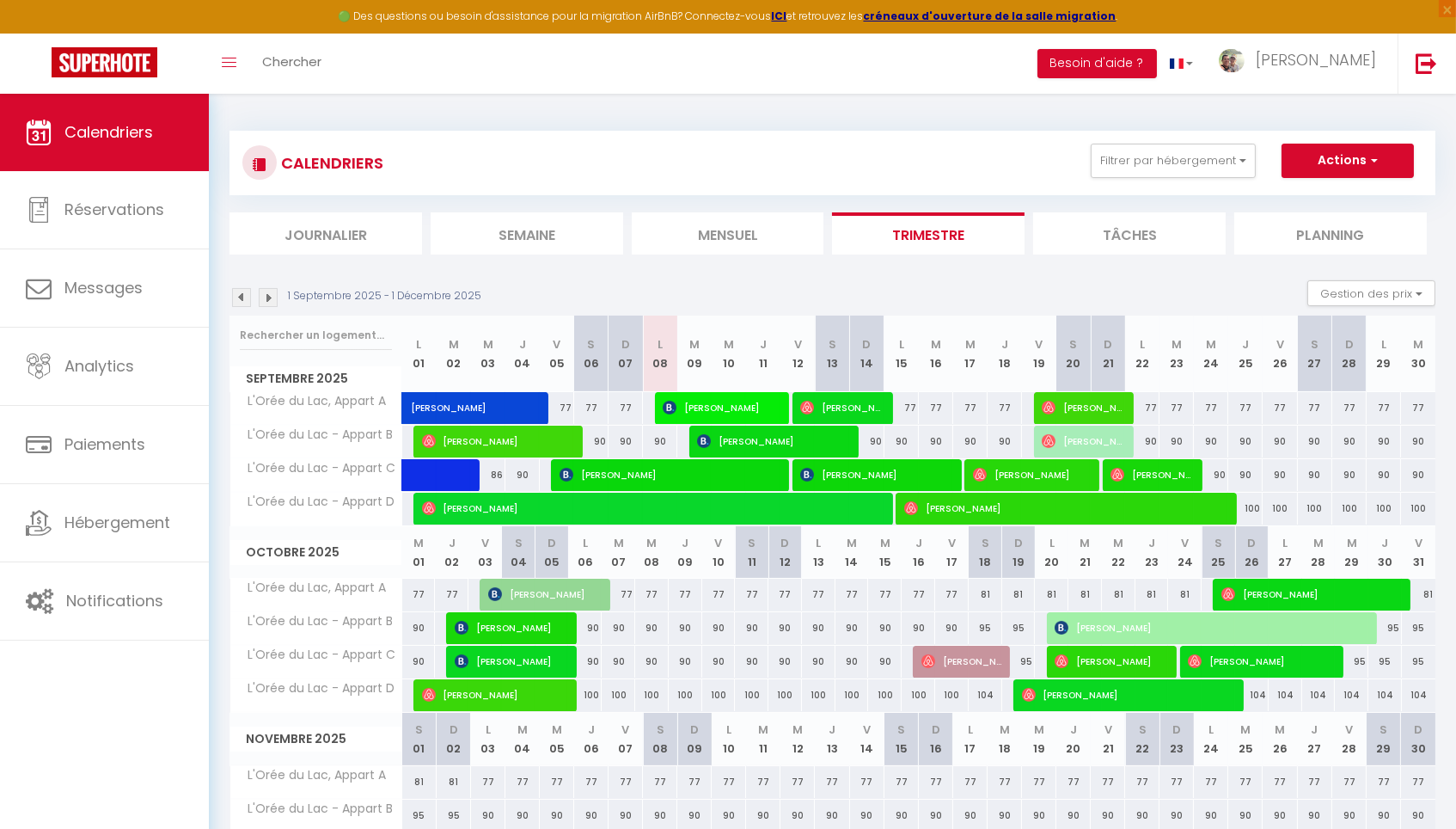
click at [1103, 658] on span "[PERSON_NAME]" at bounding box center [1112, 662] width 114 height 33
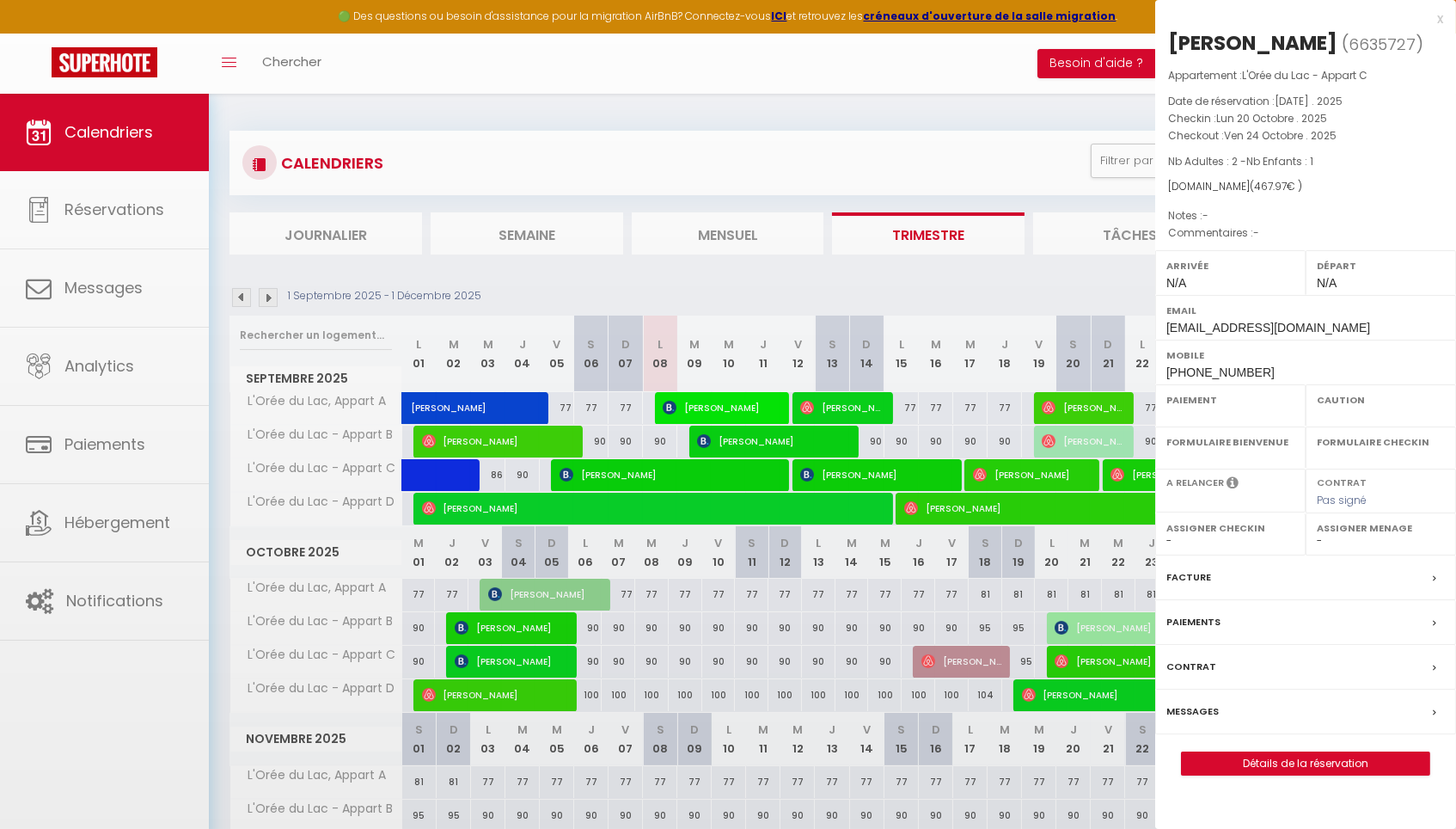
select select "OK"
select select "0"
select select "1"
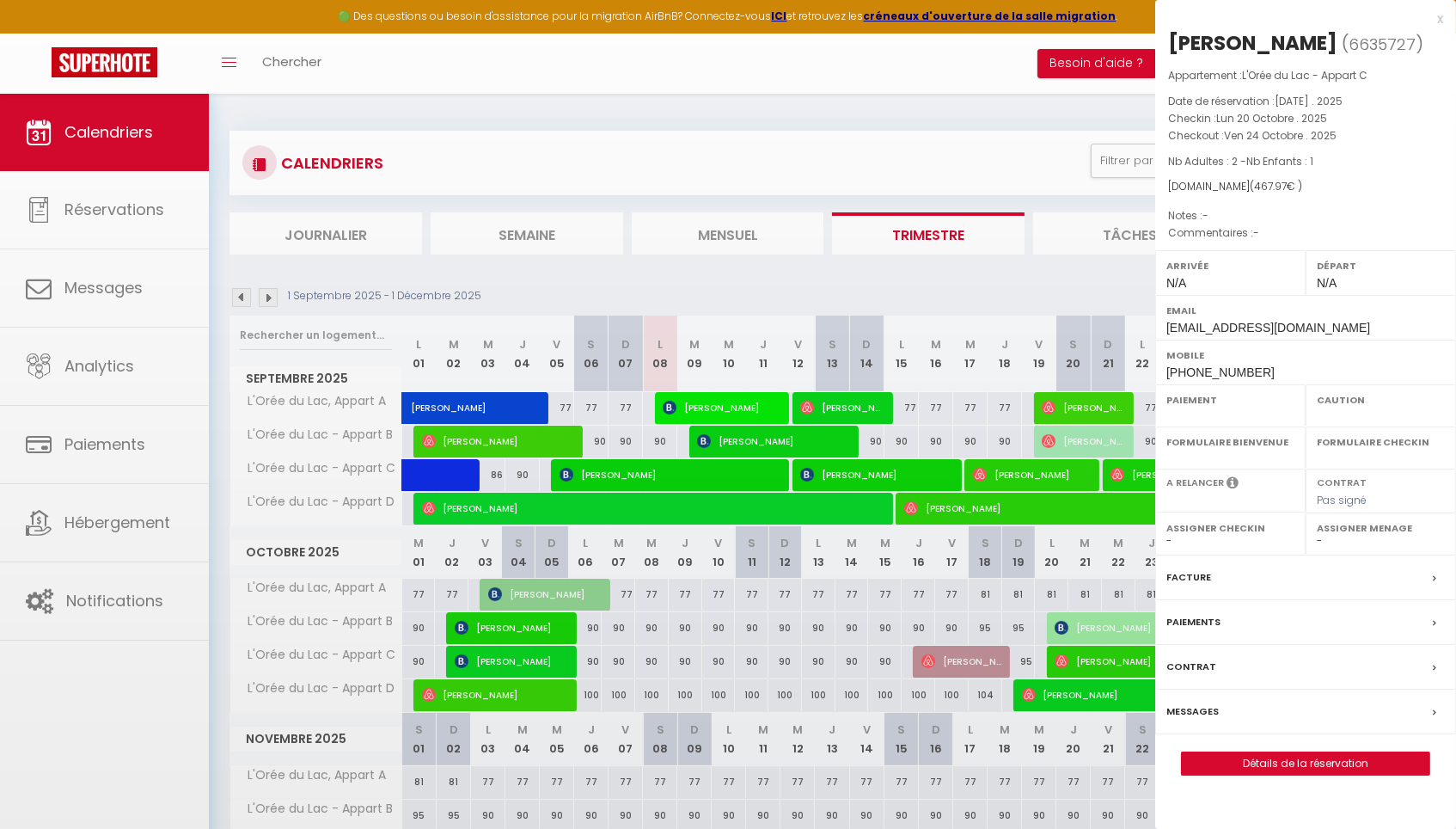
select select
select select "42484"
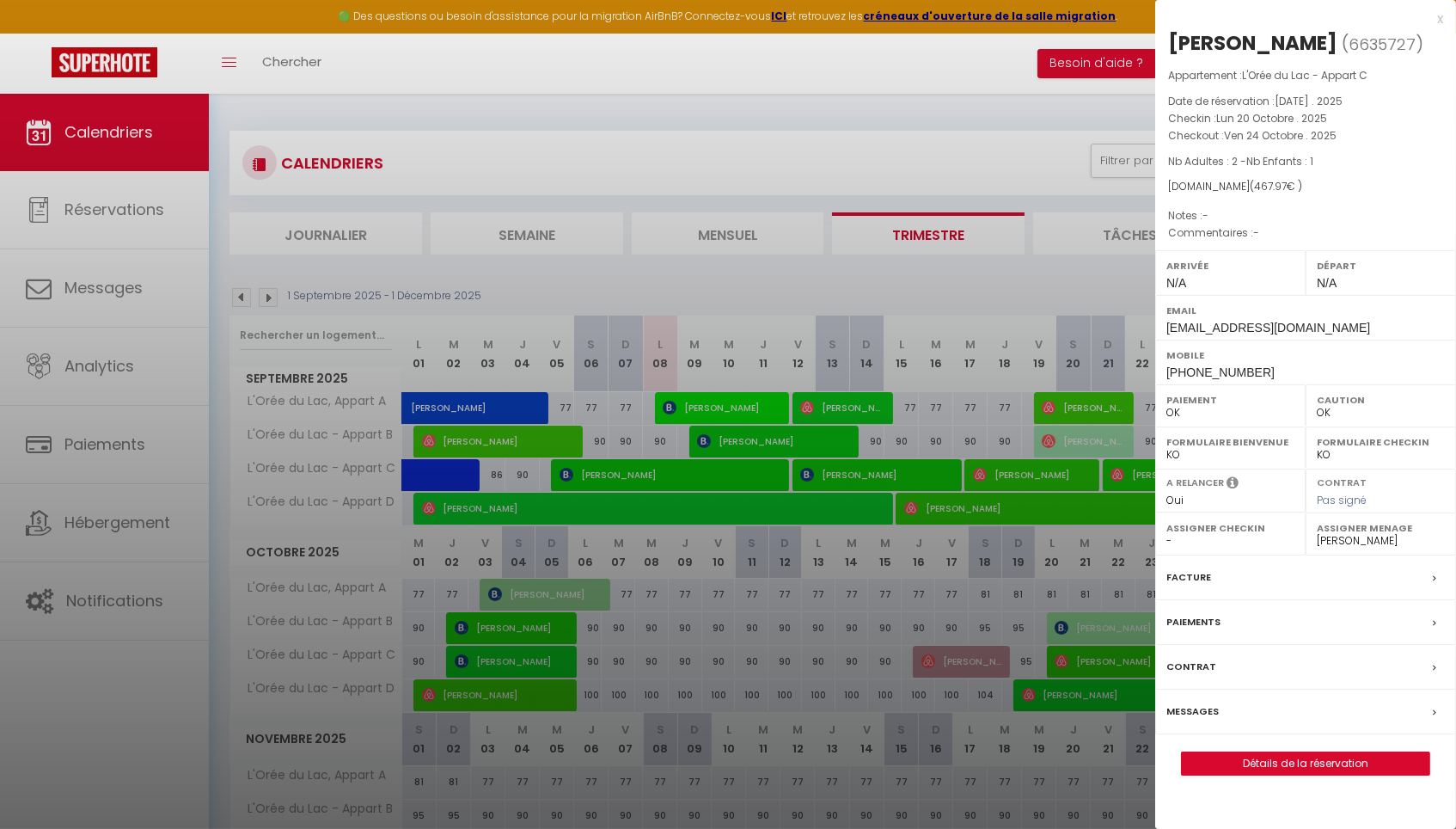
click at [1103, 658] on div at bounding box center [728, 414] width 1456 height 829
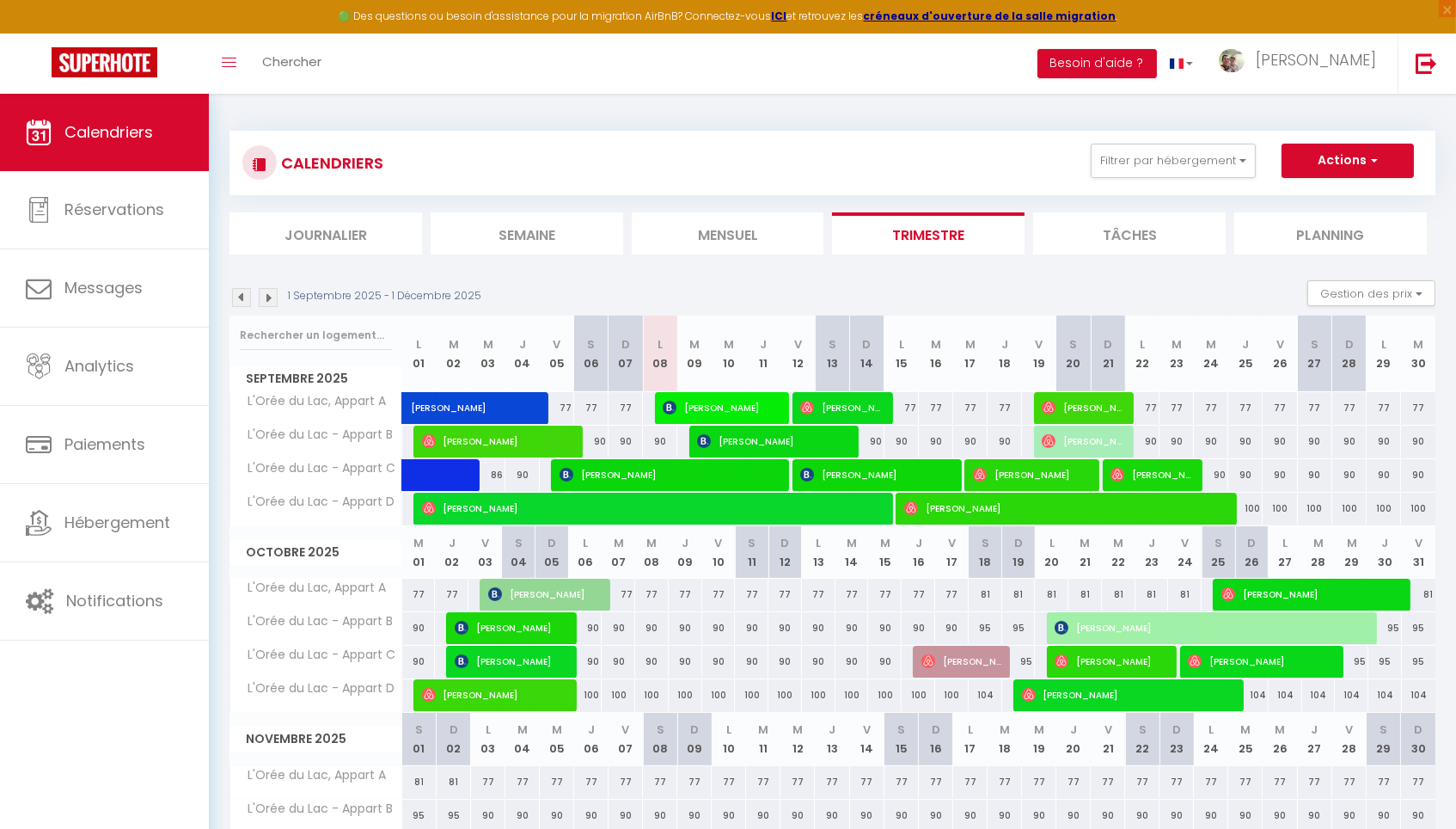
click at [1112, 658] on span "[PERSON_NAME]" at bounding box center [1112, 662] width 114 height 33
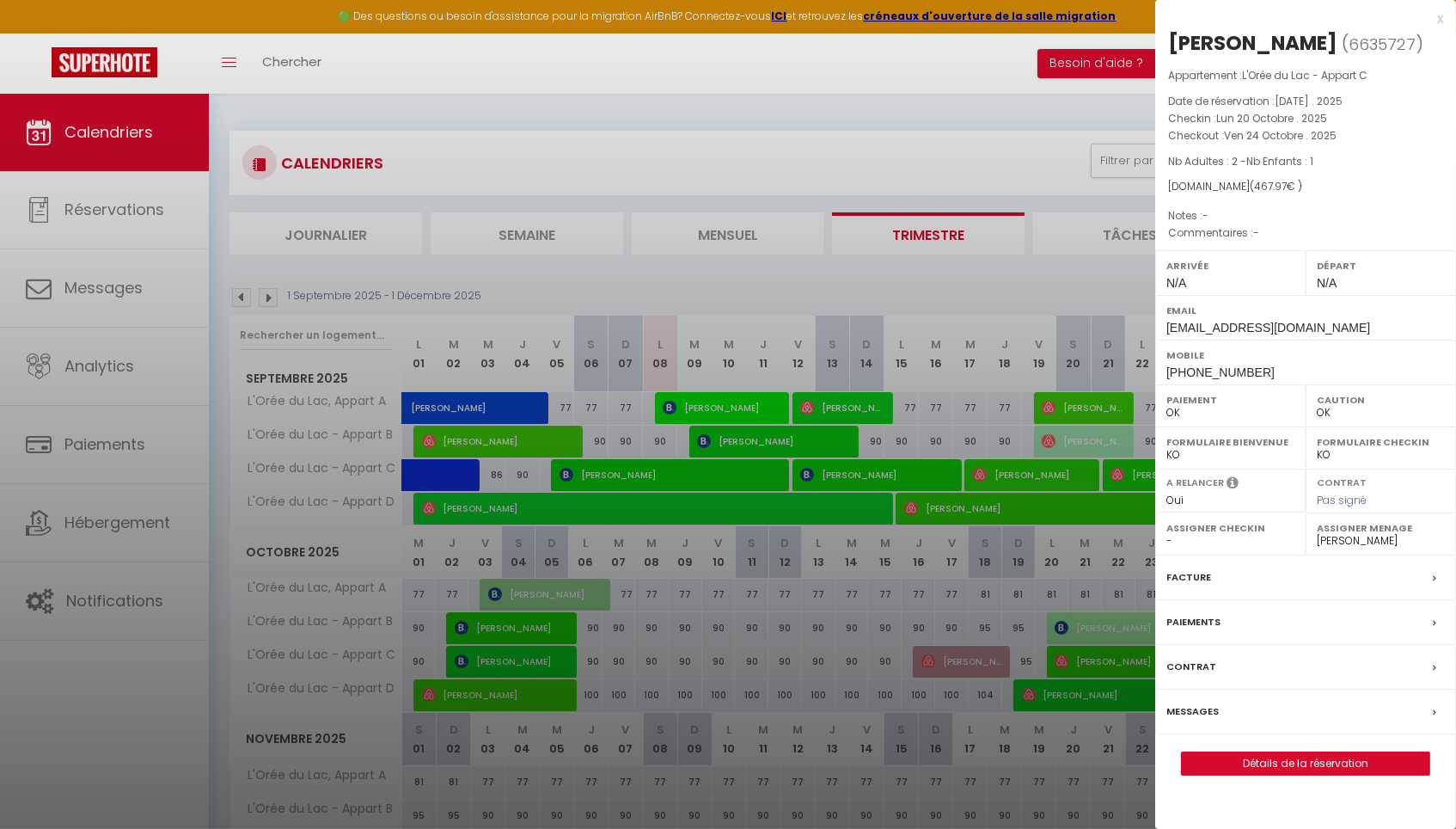
click at [1113, 658] on div at bounding box center [728, 414] width 1456 height 829
